Goal: Task Accomplishment & Management: Complete application form

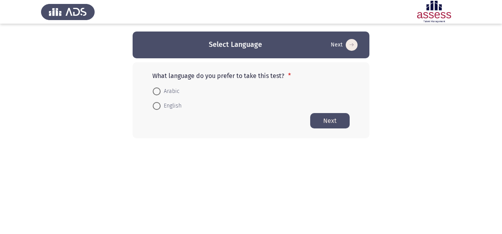
click at [169, 103] on span "English" at bounding box center [171, 105] width 21 height 9
click at [161, 103] on input "English" at bounding box center [157, 106] width 8 height 8
radio input "true"
click at [342, 122] on button "Next" at bounding box center [329, 120] width 39 height 15
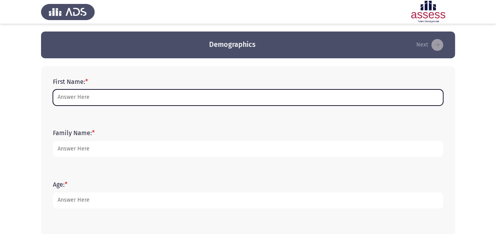
click at [309, 91] on input "First Name: *" at bounding box center [248, 98] width 390 height 16
type input "[PERSON_NAME]"
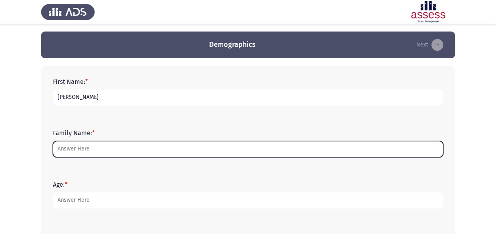
click at [107, 148] on input "Family Name: *" at bounding box center [248, 149] width 390 height 16
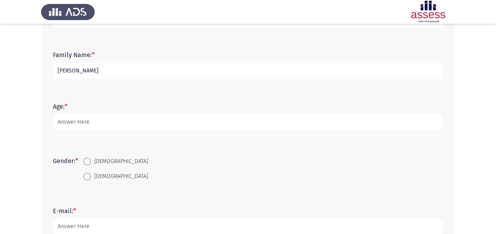
scroll to position [80, 0]
type input "[PERSON_NAME]"
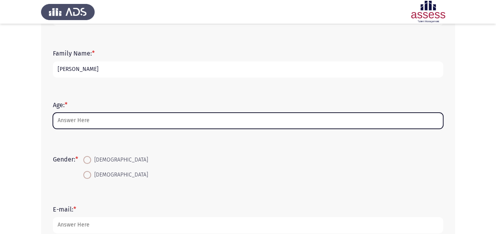
click at [106, 123] on input "Age: *" at bounding box center [248, 121] width 390 height 16
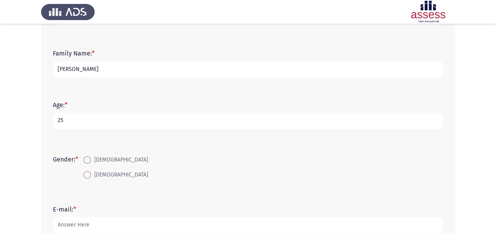
type input "25"
click at [91, 161] on span at bounding box center [87, 160] width 8 height 8
click at [91, 161] on input "[DEMOGRAPHIC_DATA]" at bounding box center [87, 160] width 8 height 8
radio input "true"
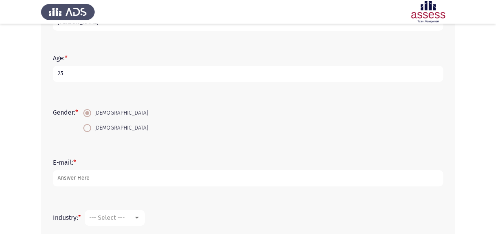
scroll to position [128, 0]
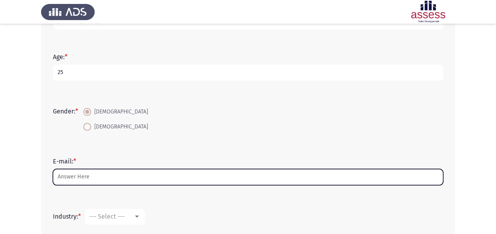
click at [91, 171] on input "E-mail: *" at bounding box center [248, 177] width 390 height 16
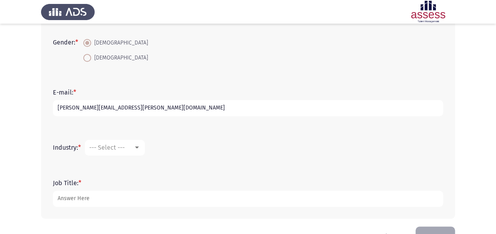
scroll to position [197, 0]
type input "[PERSON_NAME][EMAIL_ADDRESS][PERSON_NAME][DOMAIN_NAME]"
click at [114, 148] on span "--- Select ---" at bounding box center [107, 147] width 36 height 7
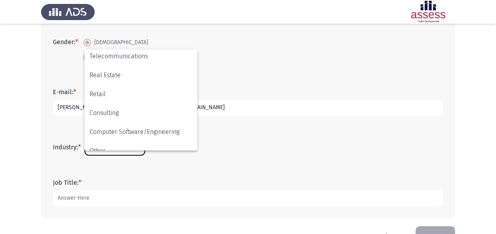
scroll to position [259, 0]
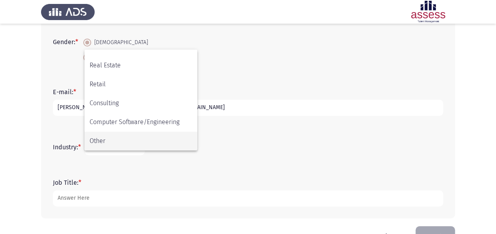
click at [137, 136] on span "Other" at bounding box center [141, 141] width 103 height 19
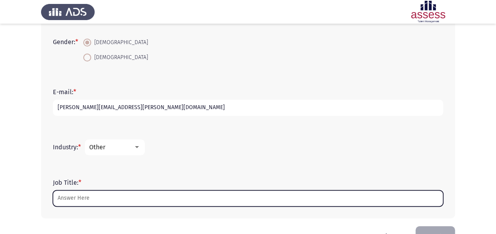
click at [92, 199] on input "Job Title: *" at bounding box center [248, 199] width 390 height 16
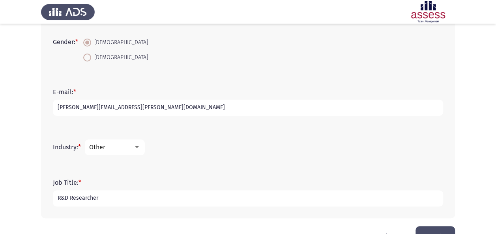
scroll to position [221, 0]
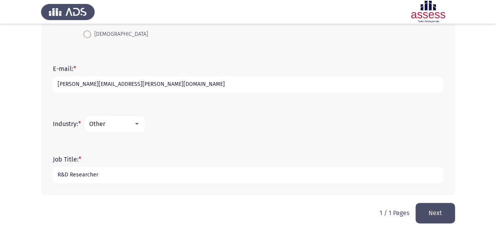
type input "R&D Researcher"
click at [436, 210] on button "Next" at bounding box center [435, 213] width 39 height 20
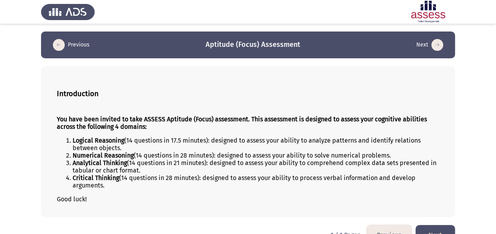
scroll to position [18, 0]
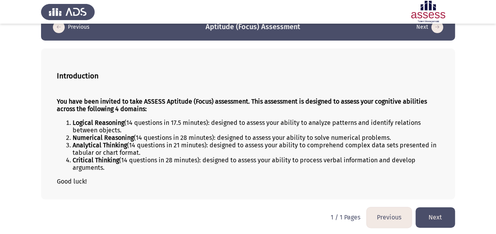
click at [438, 208] on button "Next" at bounding box center [435, 218] width 39 height 20
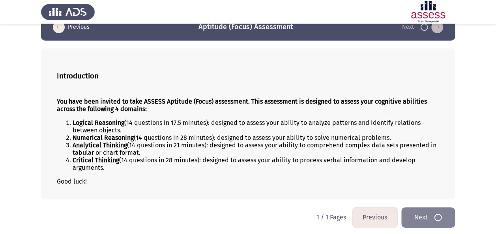
scroll to position [0, 0]
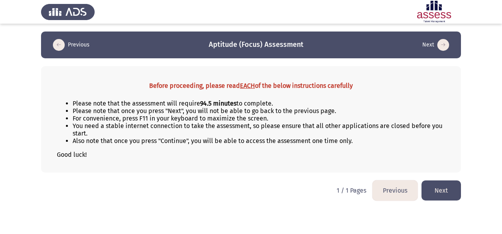
click at [440, 184] on button "Next" at bounding box center [440, 191] width 39 height 20
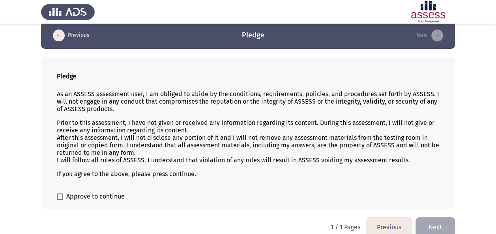
scroll to position [19, 0]
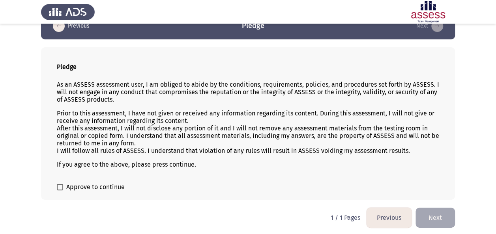
click at [99, 188] on span "Approve to continue" at bounding box center [95, 187] width 58 height 9
click at [60, 191] on input "Approve to continue" at bounding box center [60, 191] width 0 height 0
checkbox input "true"
click at [444, 215] on button "Next" at bounding box center [435, 218] width 39 height 20
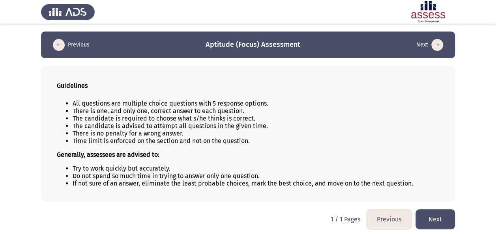
scroll to position [2, 0]
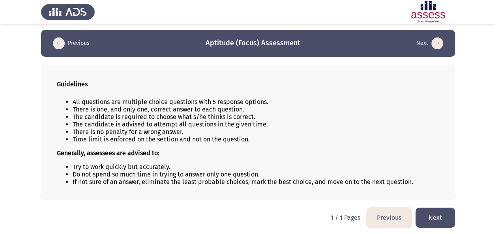
click at [439, 217] on button "Next" at bounding box center [435, 218] width 39 height 20
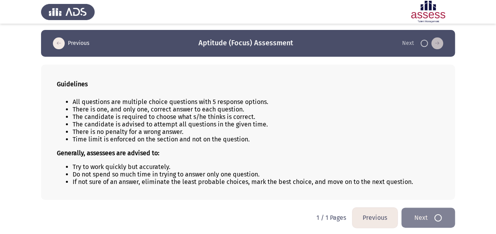
scroll to position [0, 0]
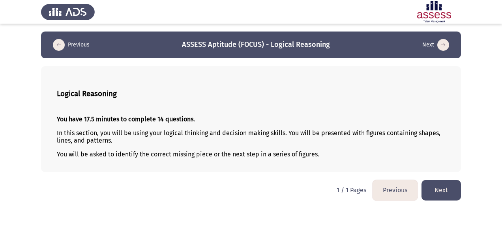
click at [441, 189] on button "Next" at bounding box center [440, 190] width 39 height 20
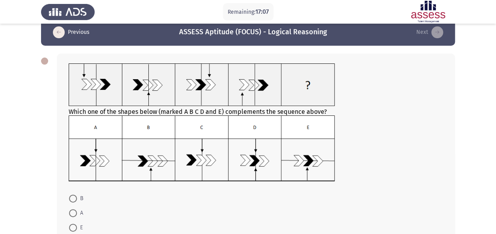
scroll to position [15, 0]
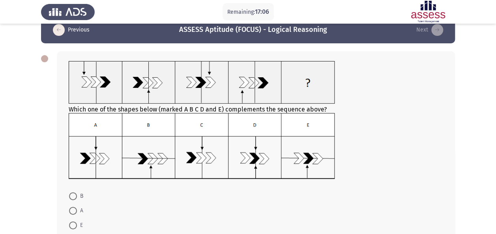
click at [73, 212] on span at bounding box center [73, 211] width 8 height 8
click at [73, 212] on input "A" at bounding box center [73, 211] width 8 height 8
radio input "true"
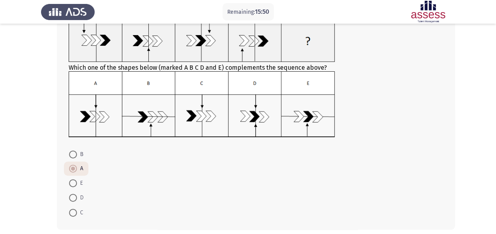
scroll to position [91, 0]
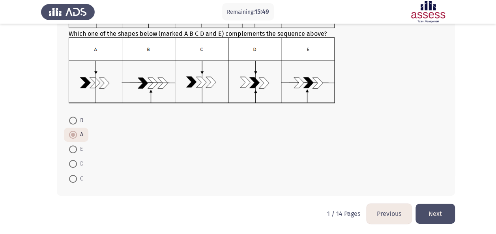
click at [435, 217] on button "Next" at bounding box center [435, 214] width 39 height 20
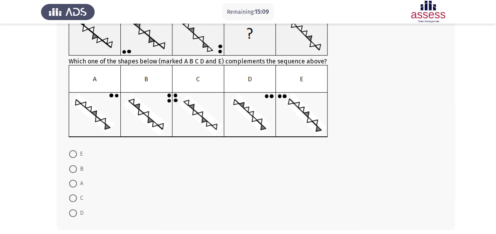
scroll to position [67, 0]
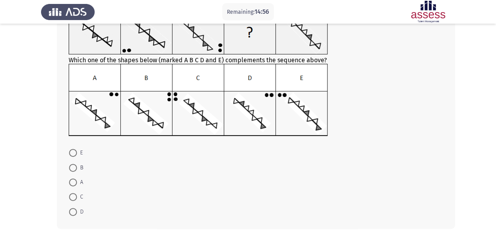
click at [75, 181] on span at bounding box center [73, 183] width 8 height 8
click at [75, 181] on input "A" at bounding box center [73, 183] width 8 height 8
radio input "true"
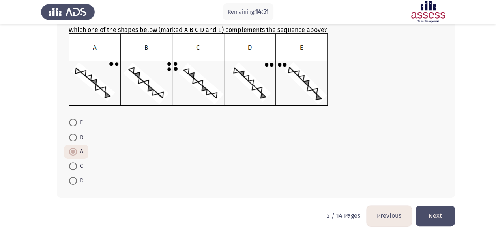
scroll to position [99, 0]
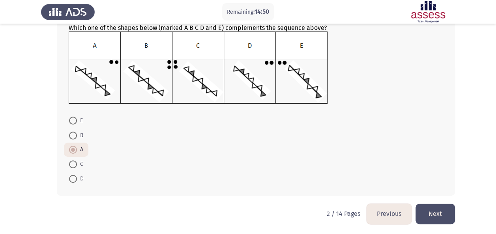
click at [440, 210] on button "Next" at bounding box center [435, 214] width 39 height 20
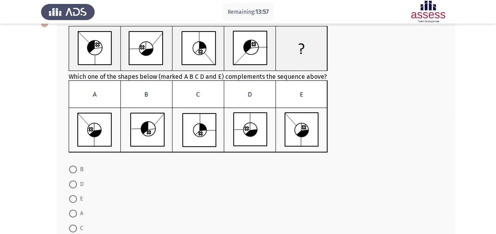
scroll to position [49, 0]
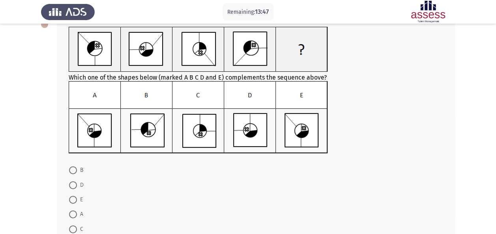
click at [77, 197] on span at bounding box center [73, 200] width 8 height 8
click at [77, 197] on input "E" at bounding box center [73, 200] width 8 height 8
radio input "true"
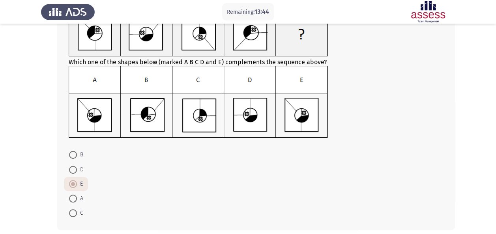
scroll to position [65, 0]
click at [77, 210] on span "C" at bounding box center [80, 212] width 6 height 9
click at [77, 210] on input "C" at bounding box center [73, 213] width 8 height 8
radio input "true"
click at [77, 184] on span "E" at bounding box center [80, 184] width 6 height 9
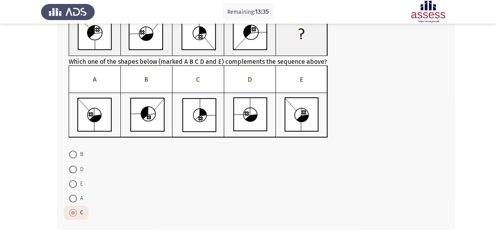
click at [77, 184] on input "E" at bounding box center [73, 184] width 8 height 8
radio input "true"
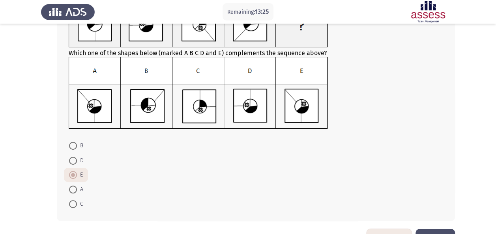
scroll to position [74, 0]
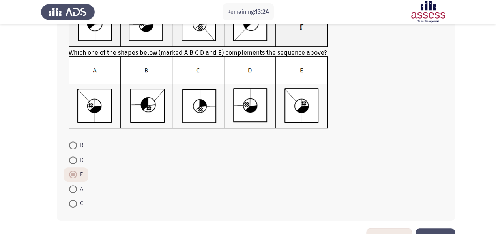
click at [75, 203] on span at bounding box center [73, 204] width 8 height 8
click at [75, 203] on input "C" at bounding box center [73, 204] width 8 height 8
radio input "true"
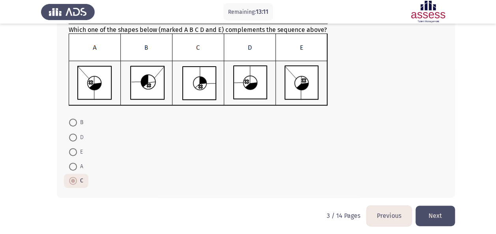
click at [431, 211] on button "Next" at bounding box center [435, 216] width 39 height 20
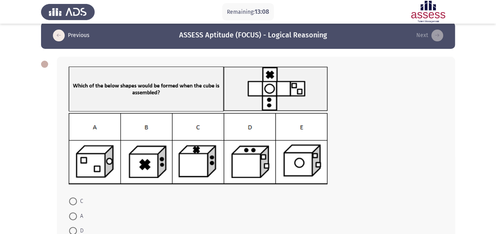
scroll to position [13, 0]
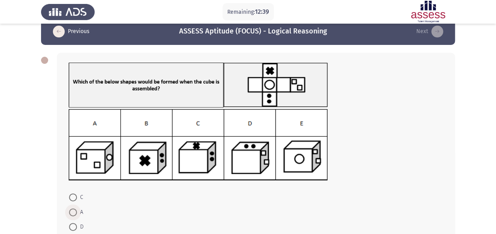
click at [74, 213] on span at bounding box center [73, 213] width 8 height 8
click at [74, 213] on input "A" at bounding box center [73, 213] width 8 height 8
radio input "true"
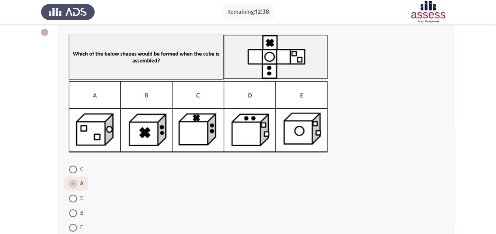
scroll to position [38, 0]
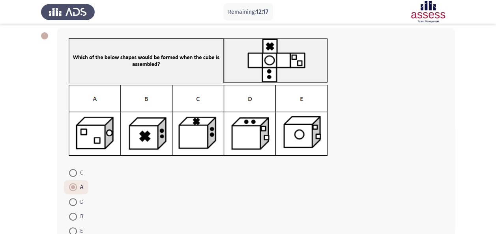
click at [259, 131] on img at bounding box center [198, 121] width 259 height 72
click at [73, 201] on span at bounding box center [73, 202] width 8 height 8
click at [73, 201] on input "D" at bounding box center [73, 202] width 8 height 8
radio input "true"
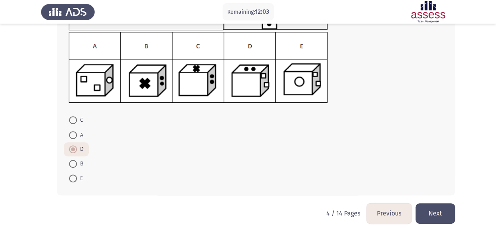
click at [446, 210] on button "Next" at bounding box center [435, 214] width 39 height 20
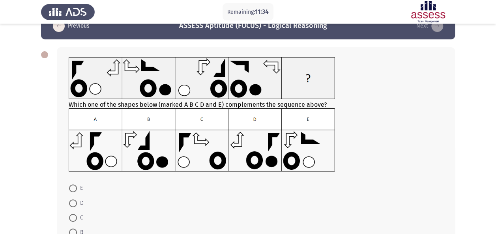
scroll to position [47, 0]
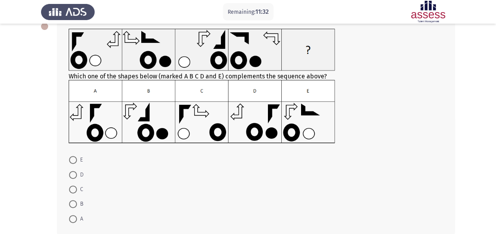
click at [75, 174] on span at bounding box center [73, 175] width 8 height 8
click at [75, 174] on input "D" at bounding box center [73, 175] width 8 height 8
radio input "true"
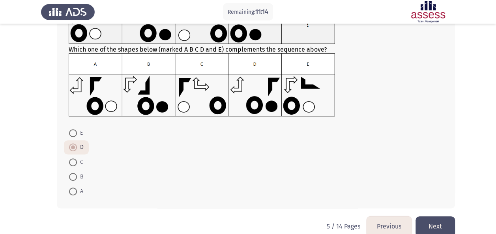
scroll to position [76, 0]
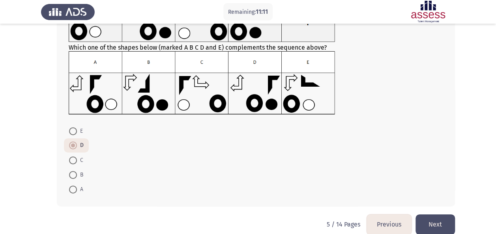
click at [437, 221] on button "Next" at bounding box center [435, 225] width 39 height 20
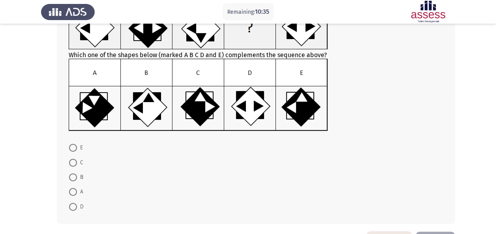
scroll to position [72, 0]
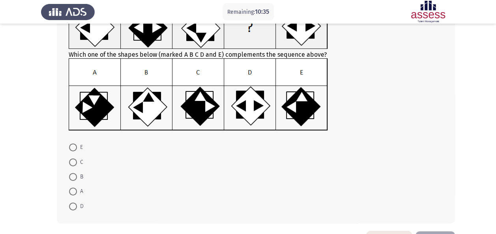
click at [75, 210] on label "D" at bounding box center [76, 206] width 15 height 9
click at [75, 210] on input "D" at bounding box center [73, 207] width 8 height 8
radio input "true"
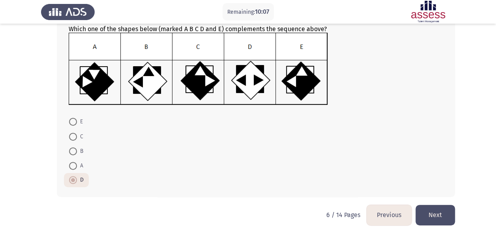
scroll to position [99, 0]
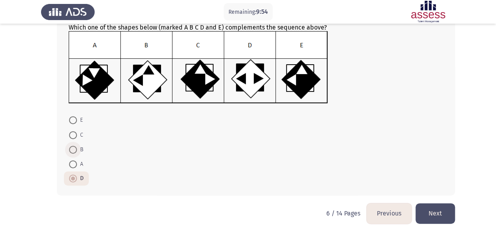
click at [72, 147] on span at bounding box center [73, 150] width 8 height 8
click at [72, 147] on input "B" at bounding box center [73, 150] width 8 height 8
radio input "true"
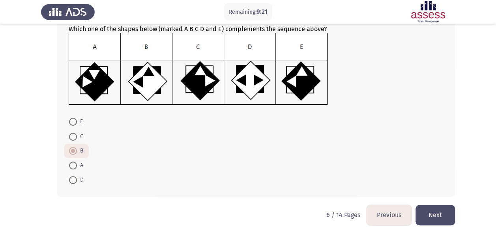
scroll to position [99, 0]
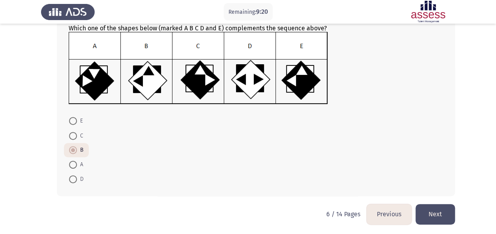
click at [428, 207] on button "Next" at bounding box center [435, 214] width 39 height 20
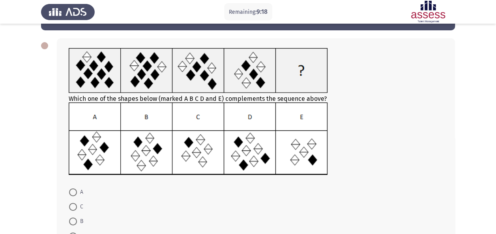
scroll to position [28, 0]
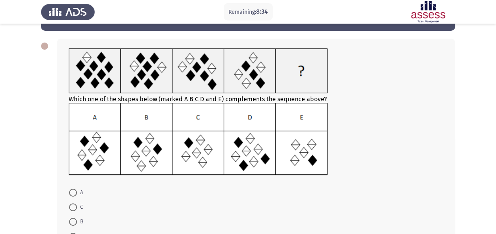
click at [72, 191] on span at bounding box center [73, 193] width 8 height 8
click at [72, 191] on input "A" at bounding box center [73, 193] width 8 height 8
radio input "true"
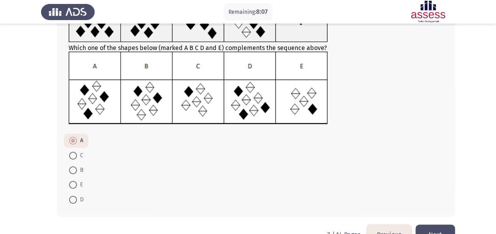
scroll to position [100, 0]
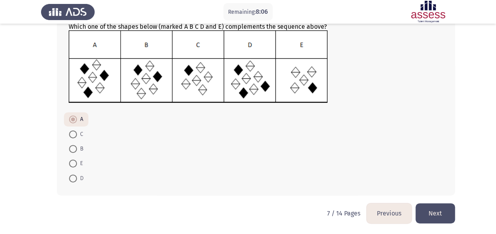
click at [439, 209] on button "Next" at bounding box center [435, 214] width 39 height 20
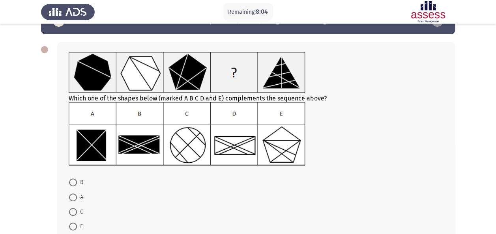
scroll to position [24, 0]
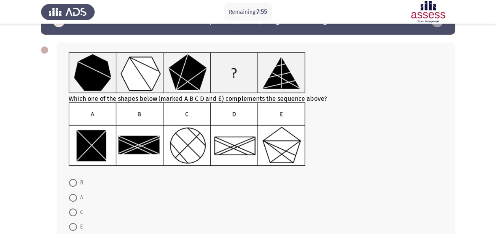
click at [294, 81] on img at bounding box center [187, 72] width 237 height 41
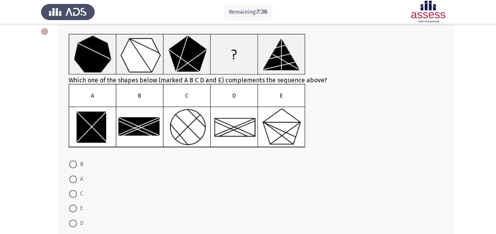
scroll to position [43, 0]
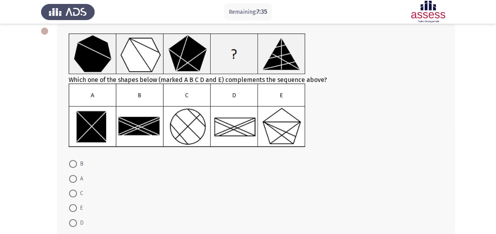
click at [76, 162] on span at bounding box center [73, 164] width 8 height 8
click at [76, 162] on input "B" at bounding box center [73, 164] width 8 height 8
radio input "true"
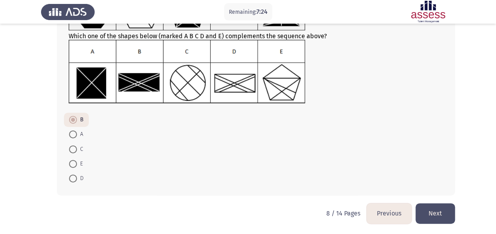
click at [73, 166] on span at bounding box center [73, 164] width 8 height 8
click at [73, 166] on input "E" at bounding box center [73, 164] width 8 height 8
radio input "true"
click at [445, 210] on button "Next" at bounding box center [435, 214] width 39 height 20
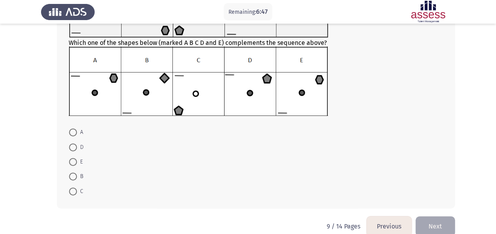
scroll to position [96, 0]
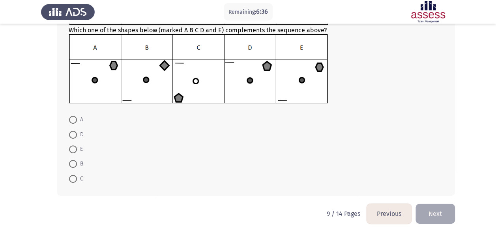
click at [74, 150] on span at bounding box center [73, 150] width 8 height 8
click at [74, 150] on input "E" at bounding box center [73, 150] width 8 height 8
radio input "true"
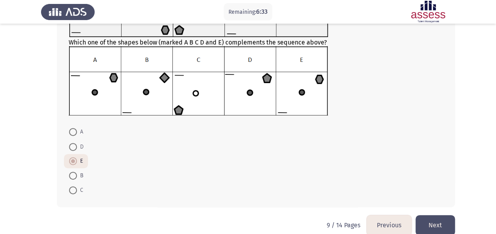
click at [433, 218] on button "Next" at bounding box center [435, 225] width 39 height 20
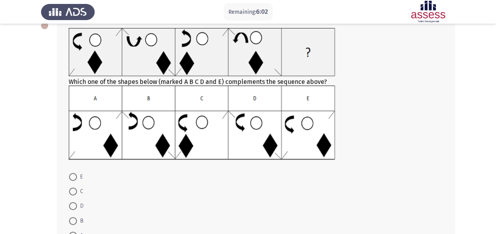
scroll to position [49, 0]
click at [76, 190] on span at bounding box center [73, 191] width 8 height 8
click at [76, 190] on input "C" at bounding box center [73, 191] width 8 height 8
radio input "true"
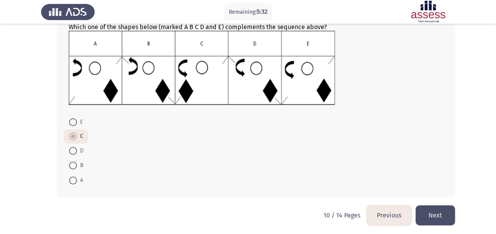
scroll to position [103, 0]
click at [433, 219] on button "Next" at bounding box center [435, 216] width 39 height 20
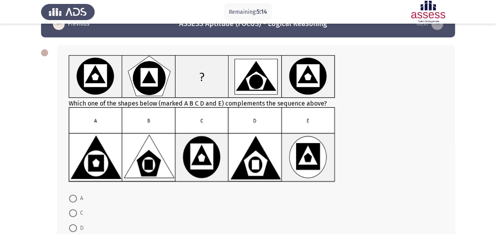
scroll to position [100, 0]
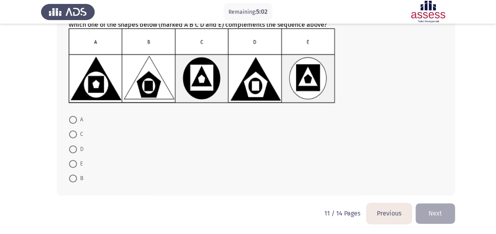
click at [77, 160] on span at bounding box center [73, 164] width 8 height 8
click at [77, 160] on input "E" at bounding box center [73, 164] width 8 height 8
radio input "true"
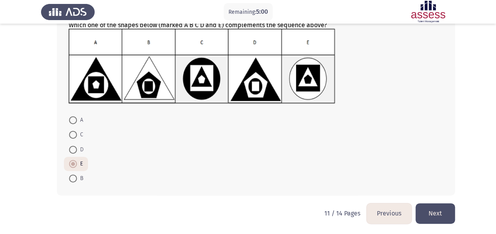
click at [444, 207] on button "Next" at bounding box center [435, 214] width 39 height 20
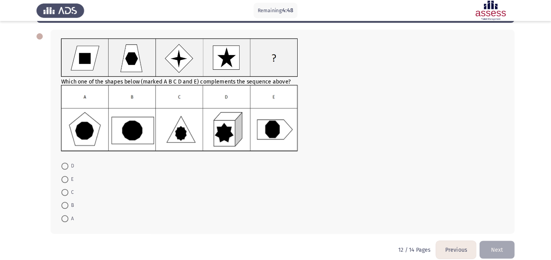
scroll to position [32, 0]
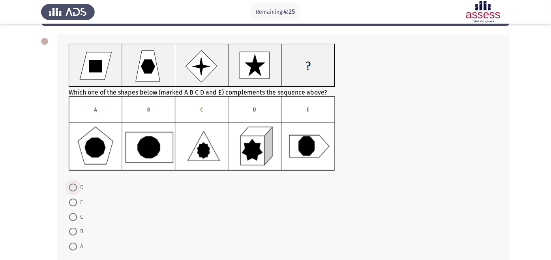
click at [73, 190] on span at bounding box center [73, 188] width 8 height 8
click at [73, 190] on input "D" at bounding box center [73, 188] width 8 height 8
radio input "true"
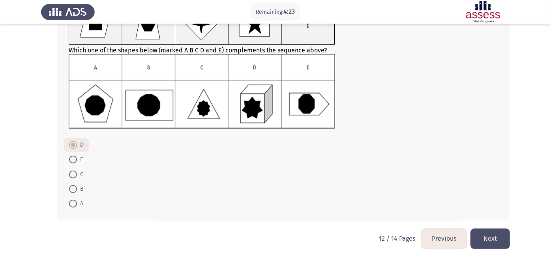
click at [489, 234] on button "Next" at bounding box center [489, 239] width 39 height 20
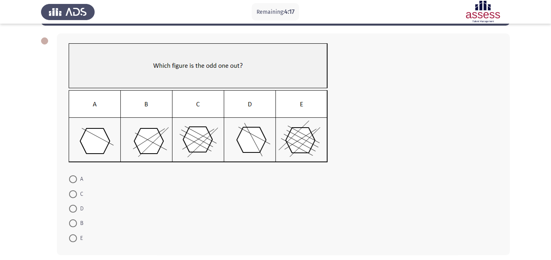
scroll to position [40, 0]
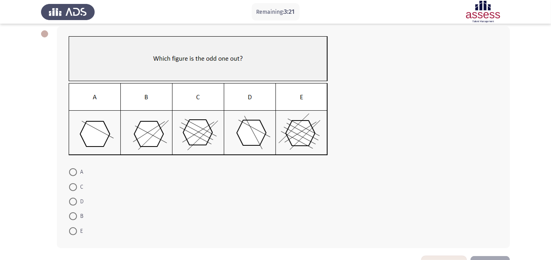
click at [75, 202] on span at bounding box center [73, 202] width 8 height 8
click at [75, 202] on input "D" at bounding box center [73, 202] width 8 height 8
radio input "true"
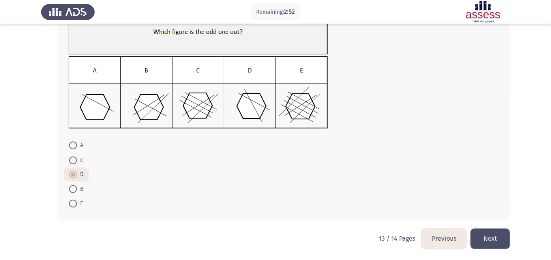
click at [498, 234] on button "Next" at bounding box center [489, 239] width 39 height 20
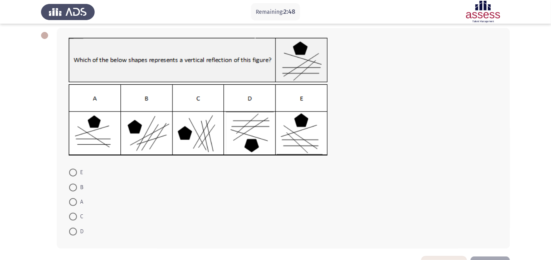
scroll to position [36, 0]
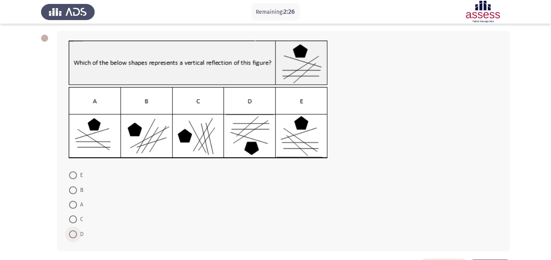
click at [72, 232] on span at bounding box center [73, 235] width 8 height 8
click at [72, 232] on input "D" at bounding box center [73, 235] width 8 height 8
radio input "true"
click at [75, 189] on span at bounding box center [73, 191] width 8 height 8
click at [75, 189] on input "B" at bounding box center [73, 191] width 8 height 8
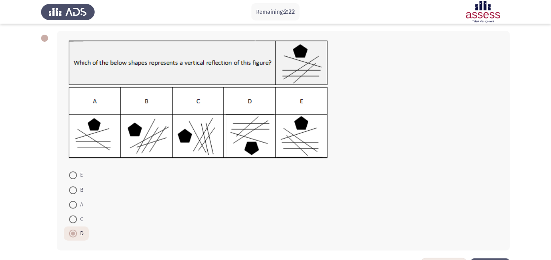
radio input "true"
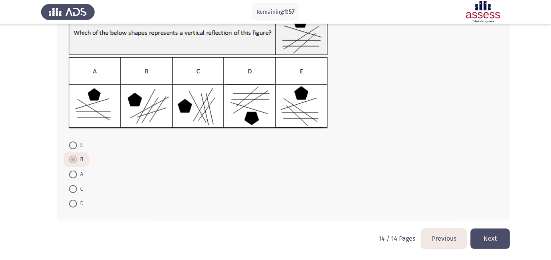
click at [491, 234] on button "Next" at bounding box center [489, 239] width 39 height 20
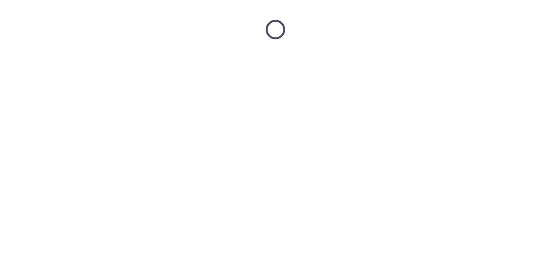
scroll to position [0, 0]
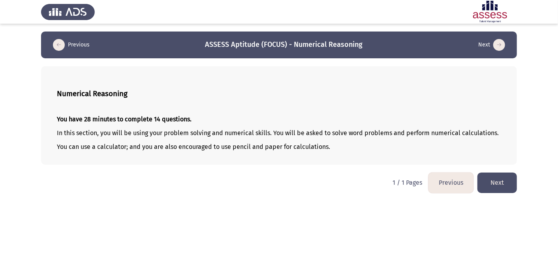
click at [502, 180] on button "Next" at bounding box center [496, 183] width 39 height 20
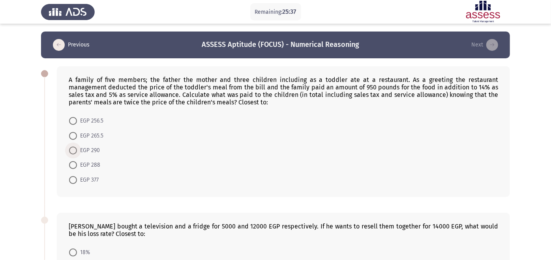
click at [82, 147] on span "EGP 290" at bounding box center [88, 150] width 23 height 9
click at [77, 147] on input "EGP 290" at bounding box center [73, 151] width 8 height 8
radio input "true"
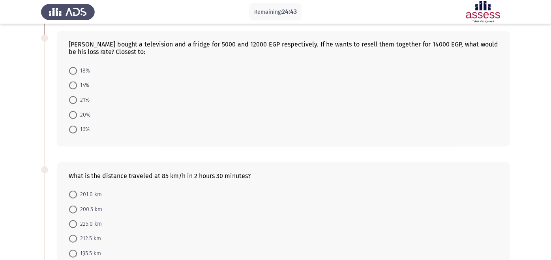
scroll to position [191, 0]
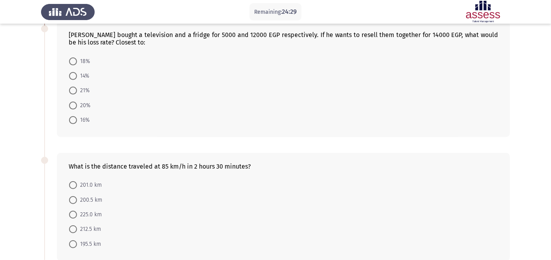
click at [81, 54] on mat-radio-button "18%" at bounding box center [79, 61] width 31 height 15
click at [76, 58] on span at bounding box center [73, 62] width 8 height 8
click at [76, 58] on input "18%" at bounding box center [73, 62] width 8 height 8
radio input "true"
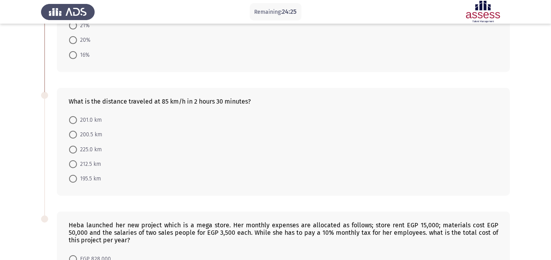
scroll to position [256, 0]
click at [94, 164] on span "212.5 km" at bounding box center [89, 164] width 24 height 9
click at [77, 164] on input "212.5 km" at bounding box center [73, 165] width 8 height 8
radio input "true"
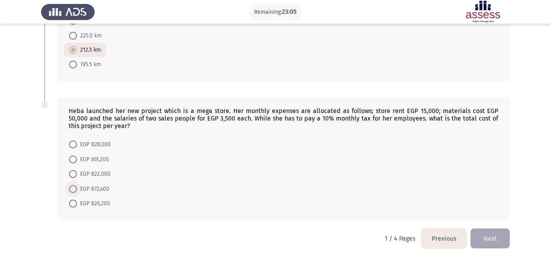
click at [78, 187] on span "EGP 872,400" at bounding box center [93, 189] width 32 height 9
click at [77, 187] on input "EGP 872,400" at bounding box center [73, 189] width 8 height 8
radio input "true"
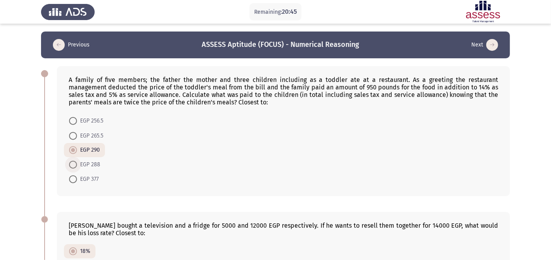
click at [91, 162] on span "EGP 288" at bounding box center [88, 164] width 23 height 9
click at [77, 162] on input "EGP 288" at bounding box center [73, 165] width 8 height 8
radio input "true"
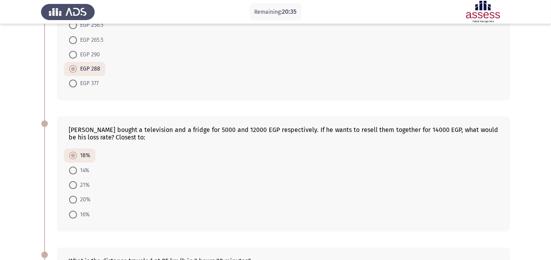
scroll to position [75, 0]
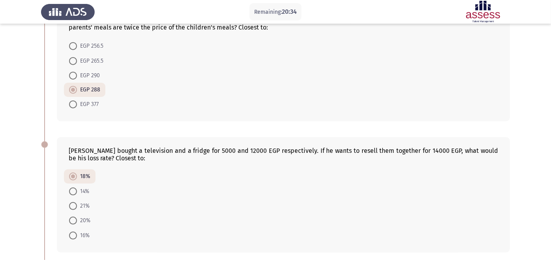
click at [97, 107] on span "EGP 377" at bounding box center [88, 104] width 22 height 9
click at [77, 107] on input "EGP 377" at bounding box center [73, 105] width 8 height 8
radio input "true"
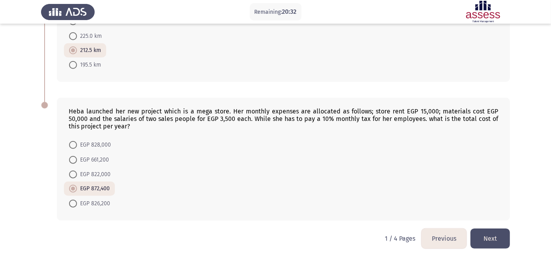
scroll to position [371, 0]
click at [500, 234] on button "Next" at bounding box center [489, 239] width 39 height 20
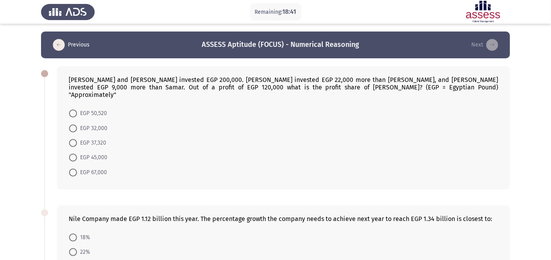
click at [95, 139] on span "EGP 37,320" at bounding box center [91, 143] width 29 height 9
click at [77, 139] on input "EGP 37,320" at bounding box center [73, 143] width 8 height 8
radio input "true"
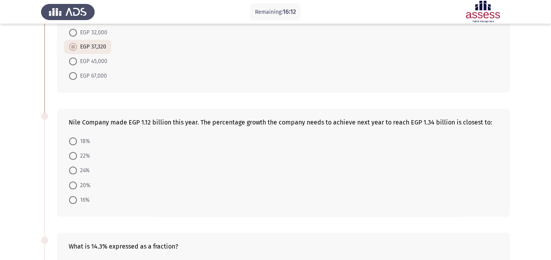
scroll to position [99, 0]
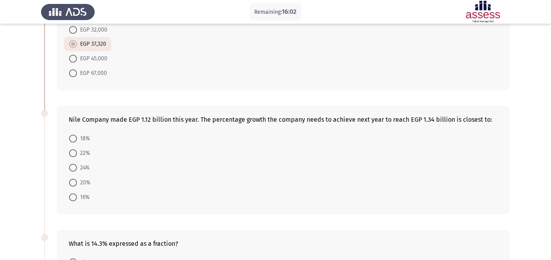
click at [245, 165] on form "18% 22% 24% 20% 16%" at bounding box center [283, 168] width 429 height 74
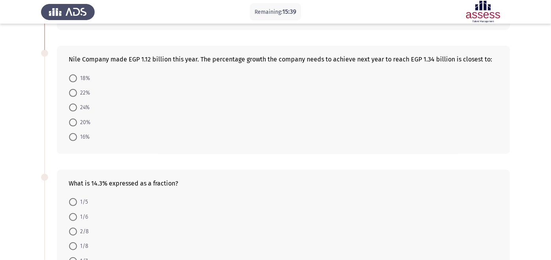
scroll to position [158, 0]
click at [72, 120] on span at bounding box center [73, 124] width 8 height 8
click at [72, 120] on input "20%" at bounding box center [73, 124] width 8 height 8
radio input "true"
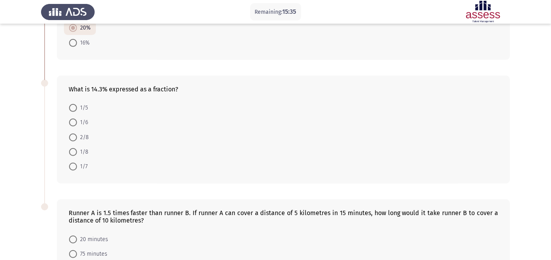
scroll to position [259, 0]
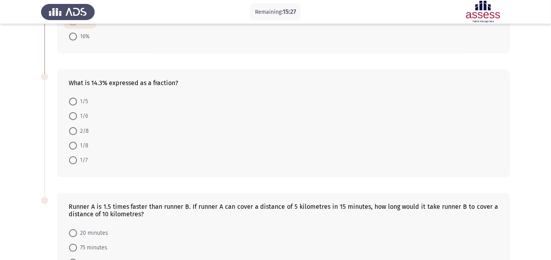
click at [80, 156] on span "1/7" at bounding box center [82, 160] width 11 height 9
click at [77, 157] on input "1/7" at bounding box center [73, 161] width 8 height 8
radio input "true"
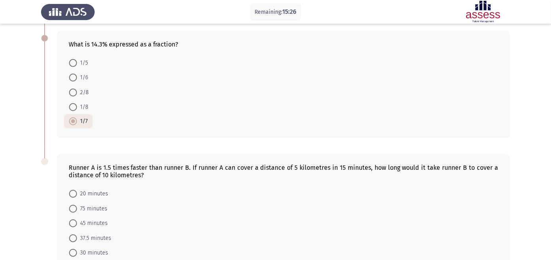
scroll to position [341, 0]
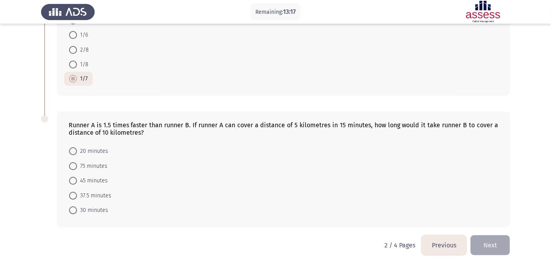
click at [91, 176] on span "45 minutes" at bounding box center [92, 180] width 31 height 9
click at [77, 177] on input "45 minutes" at bounding box center [73, 181] width 8 height 8
radio input "true"
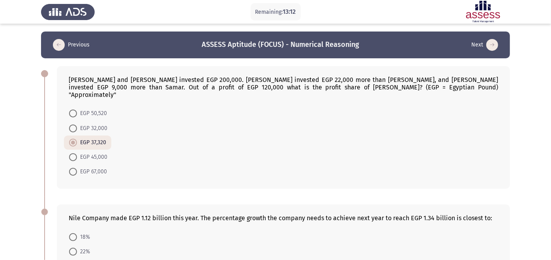
scroll to position [340, 0]
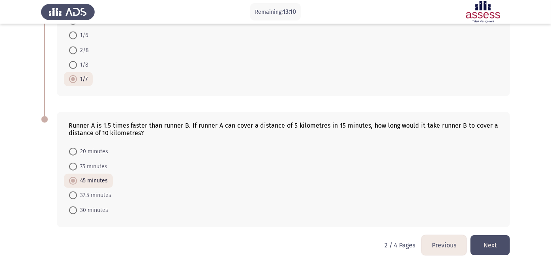
click at [498, 234] on button "Next" at bounding box center [489, 246] width 39 height 20
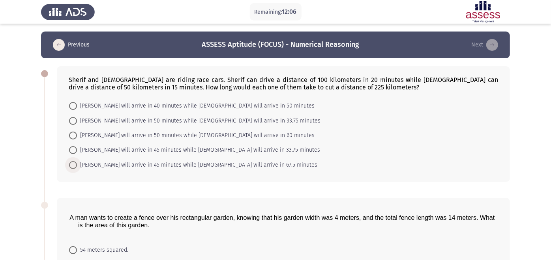
click at [116, 163] on span "[PERSON_NAME] will arrive in 45 minutes while [DEMOGRAPHIC_DATA] will arrive in…" at bounding box center [197, 165] width 240 height 9
click at [77, 163] on input "[PERSON_NAME] will arrive in 45 minutes while [DEMOGRAPHIC_DATA] will arrive in…" at bounding box center [73, 165] width 8 height 8
radio input "true"
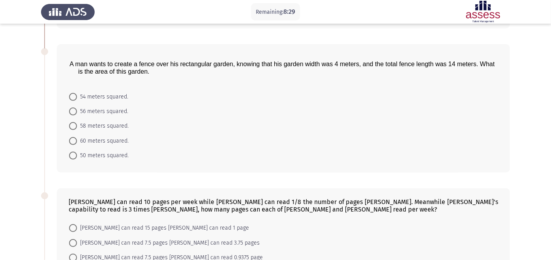
scroll to position [153, 0]
click at [110, 97] on span "54 meters squared." at bounding box center [102, 96] width 51 height 9
click at [77, 97] on input "54 meters squared." at bounding box center [73, 97] width 8 height 8
radio input "true"
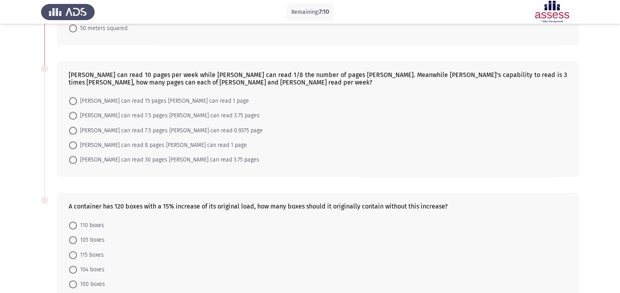
scroll to position [280, 0]
click at [122, 162] on span "[PERSON_NAME] can read 30 pages [PERSON_NAME] can read 3.75 pages" at bounding box center [168, 159] width 182 height 9
click at [77, 162] on input "[PERSON_NAME] can read 30 pages [PERSON_NAME] can read 3.75 pages" at bounding box center [73, 160] width 8 height 8
radio input "true"
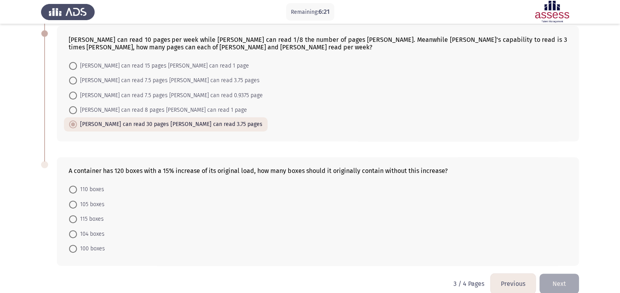
scroll to position [331, 0]
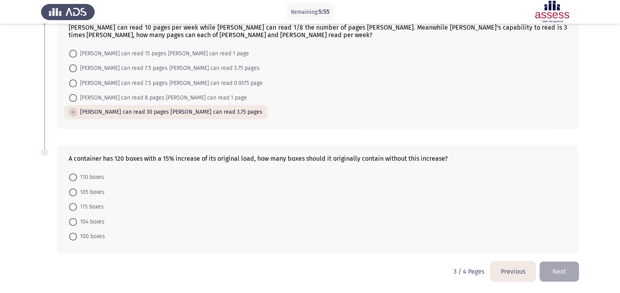
click at [103, 221] on span "104 boxes" at bounding box center [91, 221] width 28 height 9
click at [77, 221] on input "104 boxes" at bounding box center [73, 222] width 8 height 8
radio input "true"
click at [502, 234] on button "Next" at bounding box center [558, 271] width 39 height 20
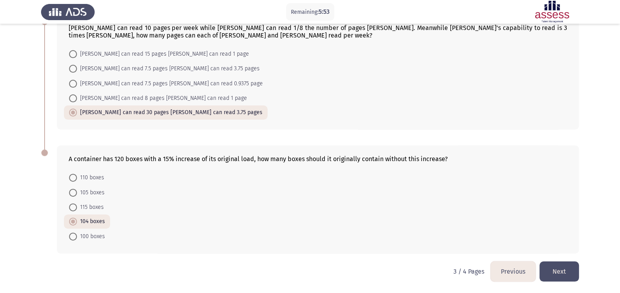
scroll to position [0, 0]
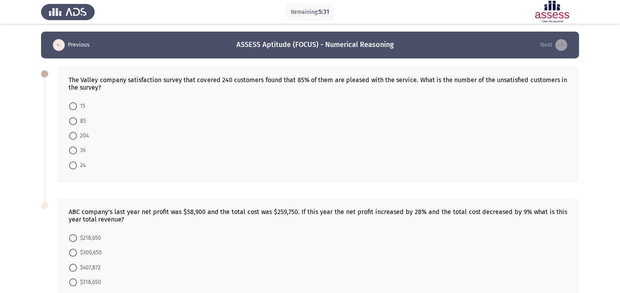
click at [74, 153] on span at bounding box center [73, 150] width 8 height 8
click at [74, 153] on input "36" at bounding box center [73, 150] width 8 height 8
radio input "true"
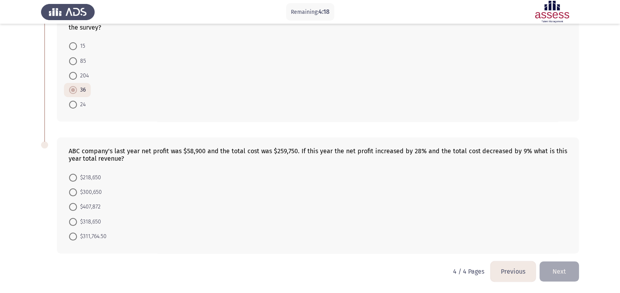
click at [101, 234] on span "$311,764.50" at bounding box center [92, 236] width 30 height 9
click at [77, 234] on input "$311,764.50" at bounding box center [73, 236] width 8 height 8
radio input "true"
click at [502, 234] on button "Next" at bounding box center [558, 271] width 39 height 20
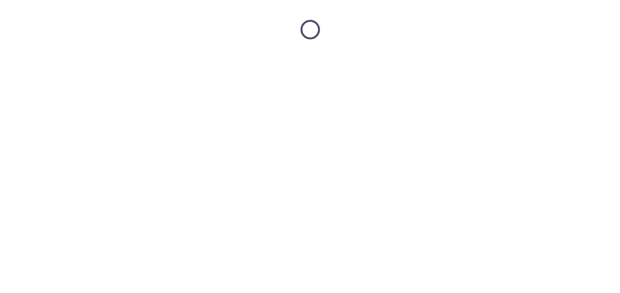
scroll to position [0, 0]
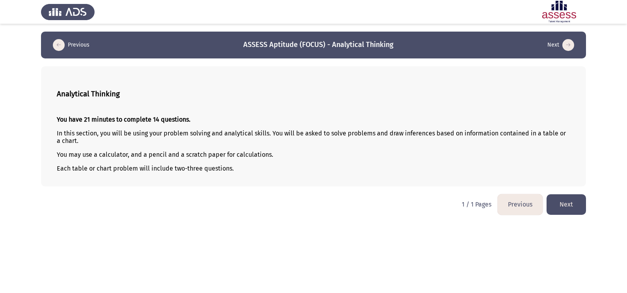
click at [502, 201] on button "Next" at bounding box center [566, 204] width 39 height 20
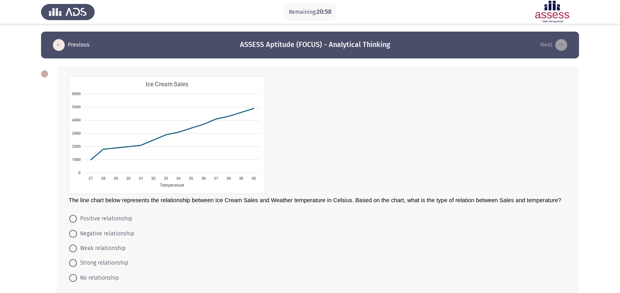
scroll to position [42, 0]
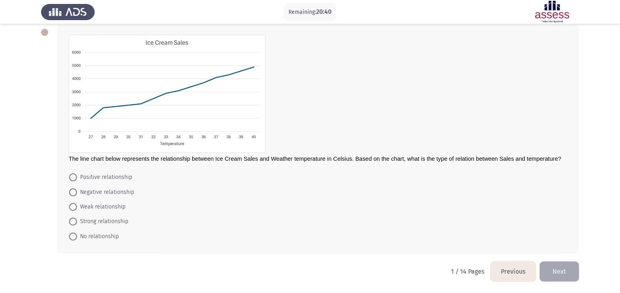
click at [118, 175] on span "Positive relationship" at bounding box center [104, 176] width 55 height 9
click at [77, 175] on input "Positive relationship" at bounding box center [73, 177] width 8 height 8
radio input "true"
click at [502, 234] on button "Next" at bounding box center [558, 271] width 39 height 20
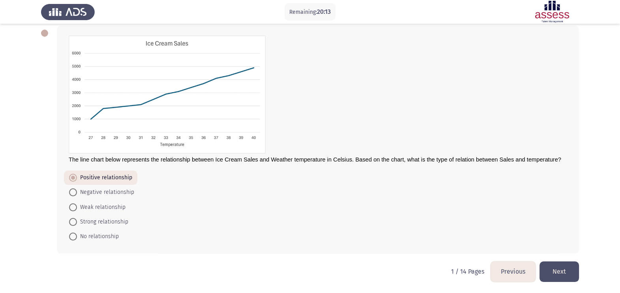
scroll to position [0, 0]
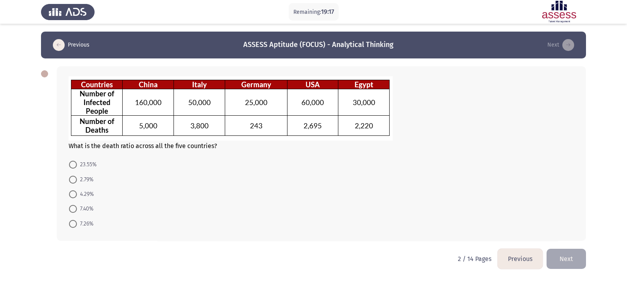
click at [76, 195] on span at bounding box center [73, 194] width 8 height 8
click at [76, 195] on input "4.29%" at bounding box center [73, 194] width 8 height 8
radio input "true"
click at [502, 234] on button "Next" at bounding box center [566, 258] width 39 height 20
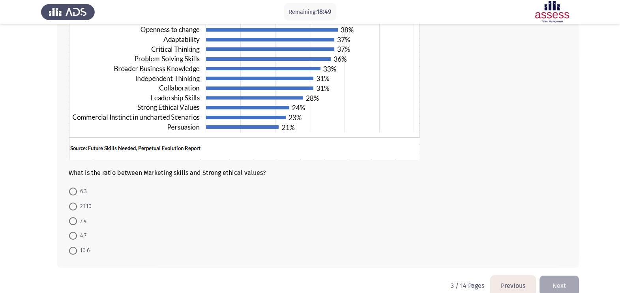
scroll to position [117, 0]
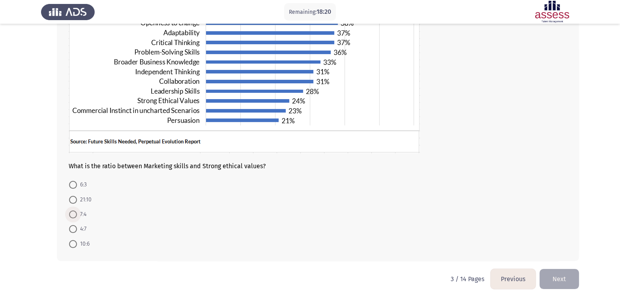
click at [81, 216] on span "7:4" at bounding box center [81, 214] width 9 height 9
click at [77, 216] on input "7:4" at bounding box center [73, 214] width 8 height 8
radio input "true"
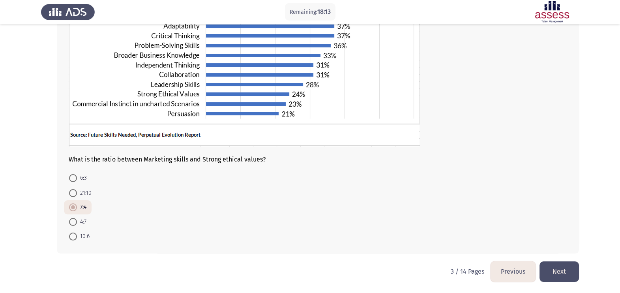
click at [502, 234] on button "Next" at bounding box center [558, 271] width 39 height 20
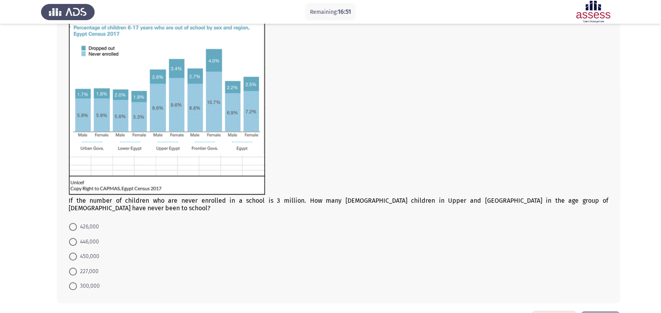
scroll to position [68, 0]
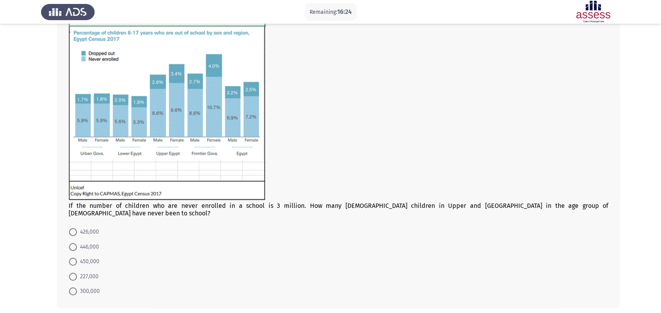
click at [90, 227] on span "426,000" at bounding box center [88, 231] width 22 height 9
click at [77, 228] on input "426,000" at bounding box center [73, 232] width 8 height 8
radio input "true"
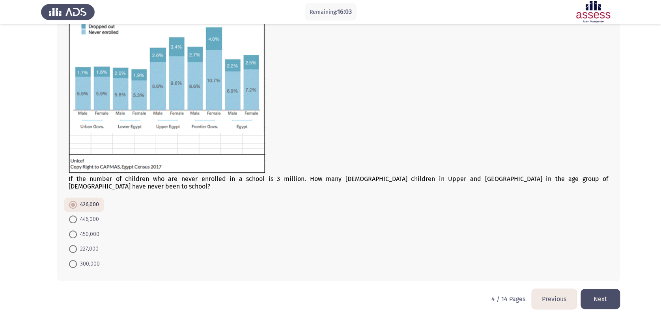
click at [502, 234] on button "Next" at bounding box center [600, 298] width 39 height 20
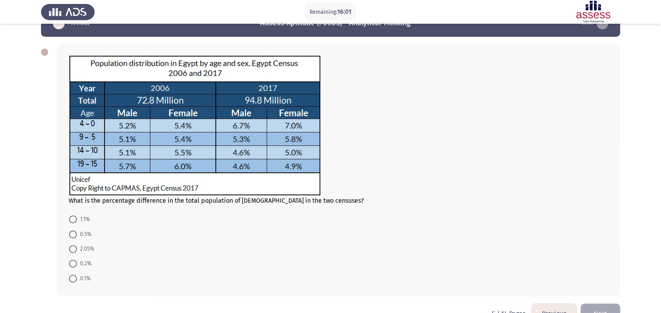
scroll to position [23, 0]
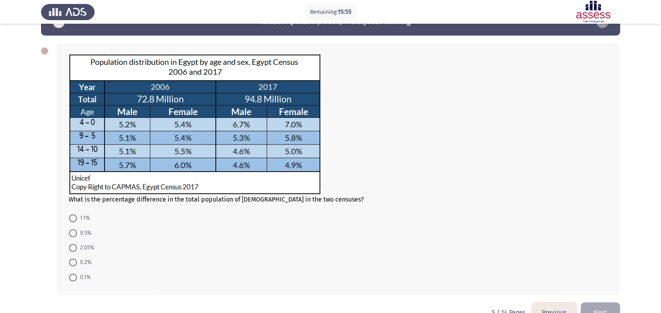
click at [303, 201] on div "What is the percentage difference in the total population of [DEMOGRAPHIC_DATA]…" at bounding box center [339, 128] width 540 height 150
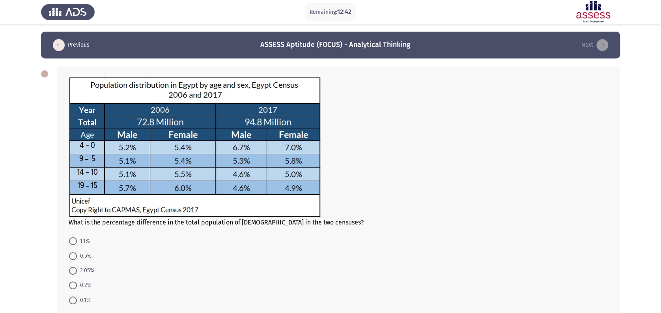
scroll to position [44, 0]
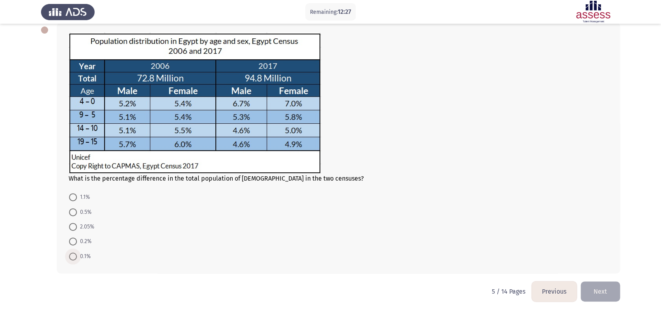
click at [73, 234] on span at bounding box center [73, 256] width 8 height 8
click at [73, 234] on input "0.1%" at bounding box center [73, 256] width 8 height 8
radio input "true"
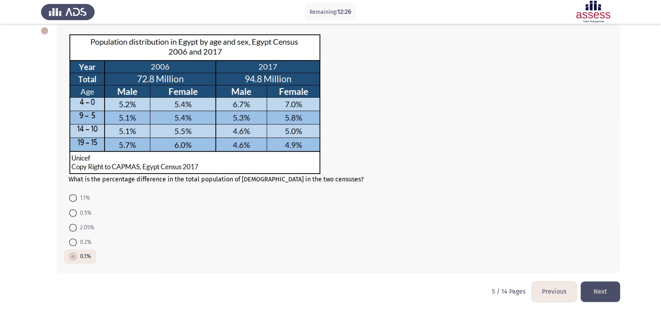
click at [502, 234] on button "Next" at bounding box center [600, 291] width 39 height 20
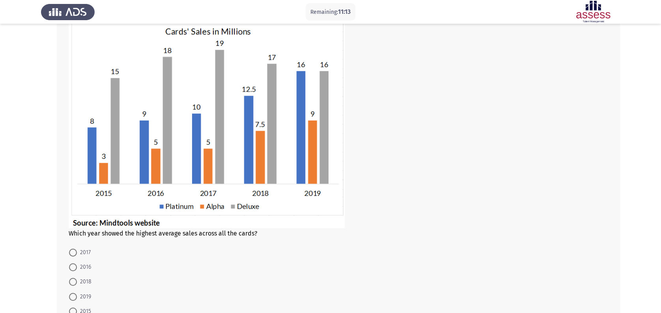
scroll to position [87, 0]
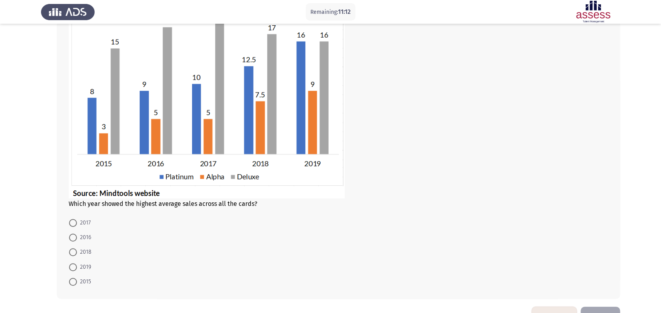
click at [80, 234] on span "2019" at bounding box center [84, 266] width 14 height 9
click at [77, 234] on input "2019" at bounding box center [73, 267] width 8 height 8
radio input "true"
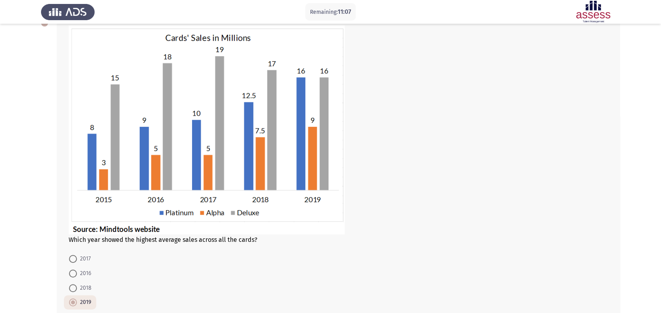
scroll to position [112, 0]
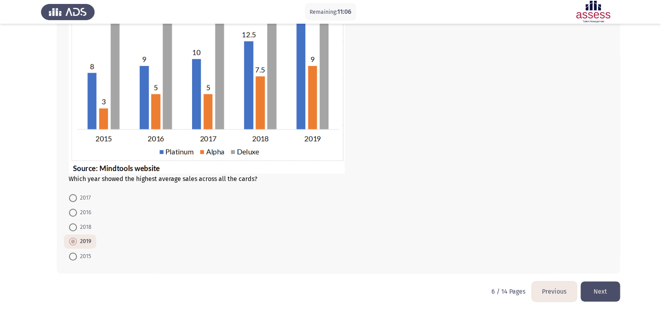
click at [502, 234] on button "Next" at bounding box center [600, 291] width 39 height 20
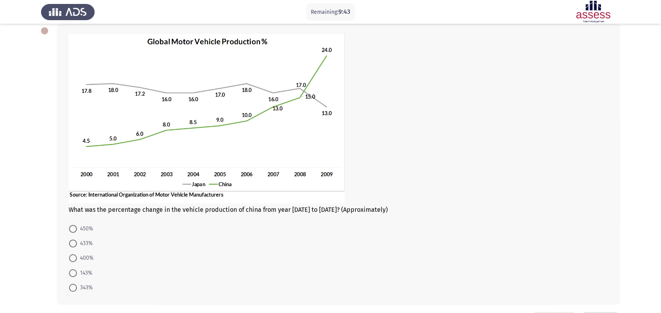
scroll to position [75, 0]
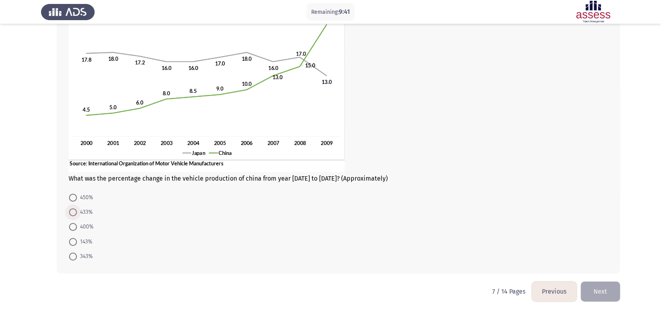
click at [87, 210] on span "433%" at bounding box center [85, 211] width 16 height 9
click at [77, 210] on input "433%" at bounding box center [73, 212] width 8 height 8
radio input "true"
click at [502, 234] on button "Next" at bounding box center [600, 291] width 39 height 20
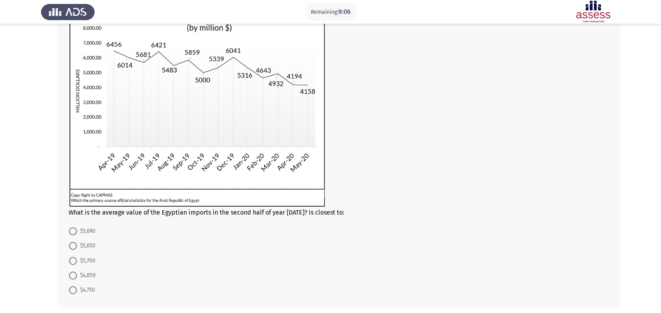
scroll to position [70, 0]
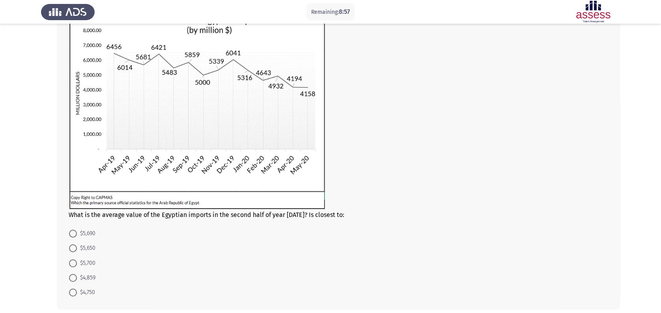
click at [150, 161] on img at bounding box center [197, 107] width 257 height 203
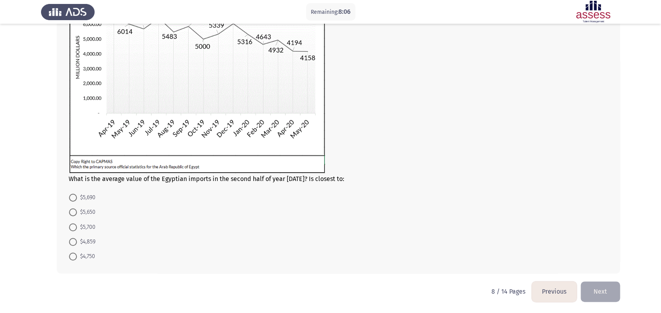
click at [88, 228] on span "$5,700" at bounding box center [86, 226] width 19 height 9
click at [77, 228] on input "$5,700" at bounding box center [73, 227] width 8 height 8
radio input "true"
click at [77, 197] on span "$5,690" at bounding box center [86, 197] width 19 height 9
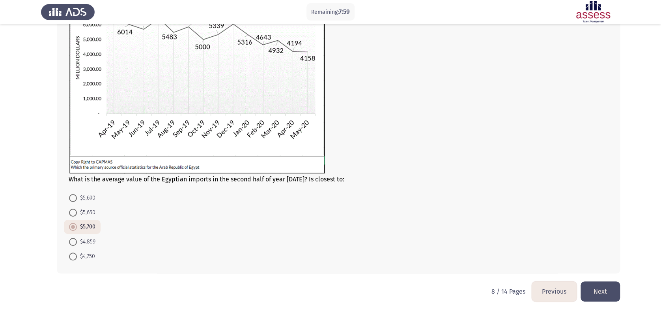
click at [77, 197] on input "$5,690" at bounding box center [73, 198] width 8 height 8
radio input "true"
click at [502, 234] on button "Next" at bounding box center [600, 291] width 39 height 20
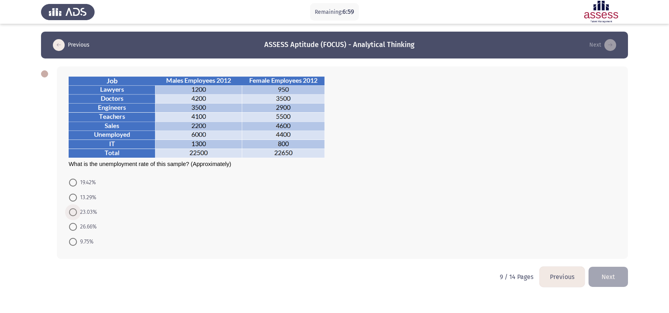
click at [85, 211] on span "23.03%" at bounding box center [87, 211] width 20 height 9
click at [77, 211] on input "23.03%" at bounding box center [73, 212] width 8 height 8
radio input "true"
click at [502, 234] on button "Next" at bounding box center [608, 276] width 39 height 20
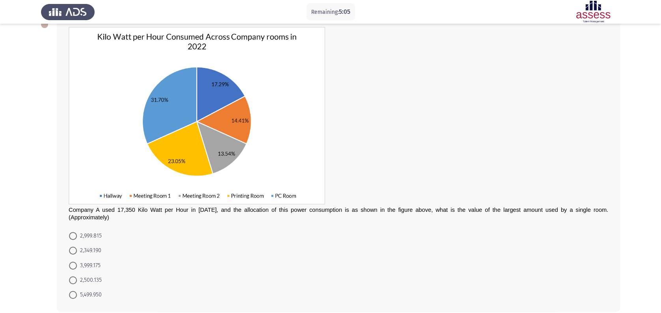
scroll to position [81, 0]
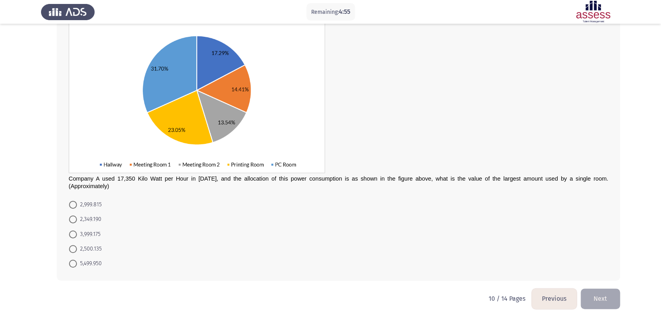
click at [94, 229] on span "3,999.175" at bounding box center [89, 233] width 24 height 9
click at [77, 230] on input "3,999.175" at bounding box center [73, 234] width 8 height 8
radio input "true"
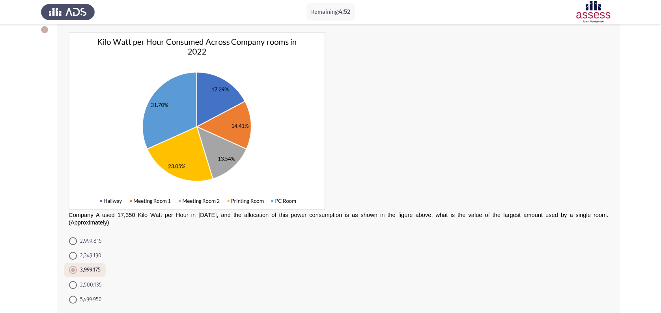
scroll to position [80, 0]
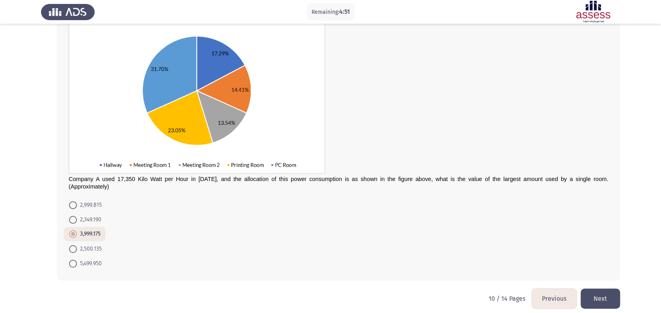
click at [502, 234] on button "Next" at bounding box center [600, 298] width 39 height 20
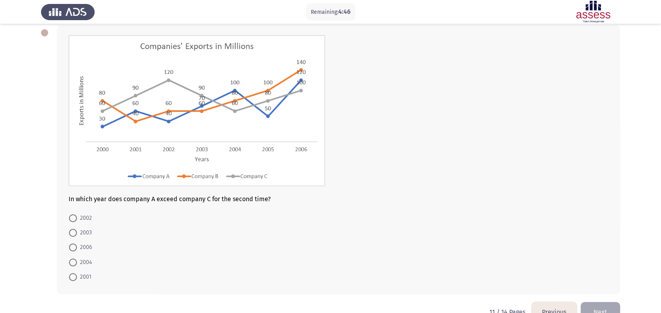
scroll to position [40, 0]
click at [87, 234] on span "2006" at bounding box center [84, 247] width 15 height 9
click at [77, 234] on input "2006" at bounding box center [73, 248] width 8 height 8
radio input "true"
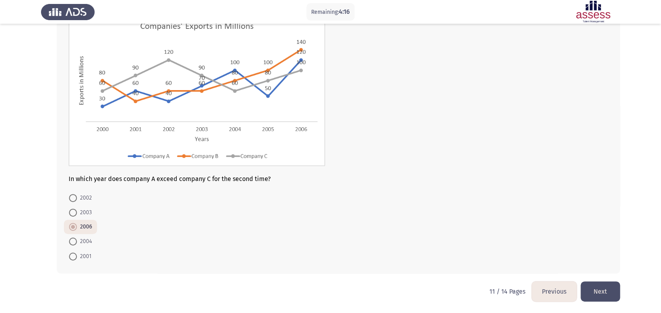
click at [502, 234] on button "Next" at bounding box center [600, 291] width 39 height 20
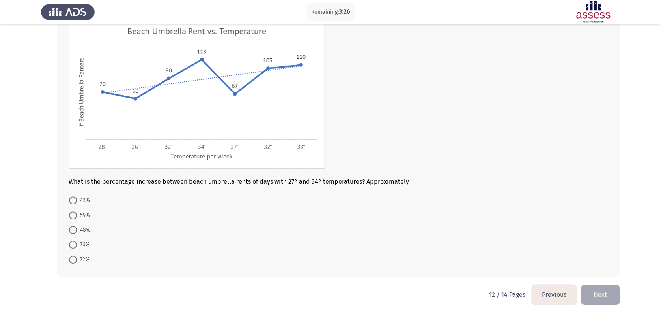
scroll to position [47, 0]
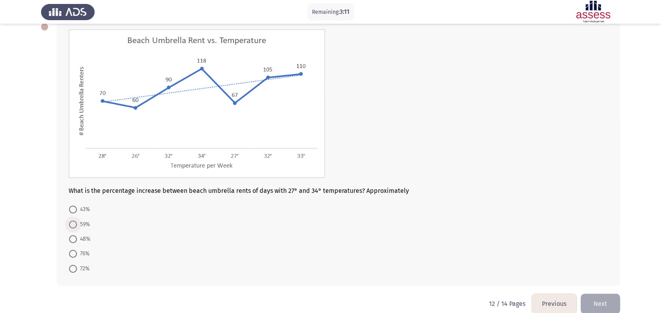
click at [85, 221] on span "59%" at bounding box center [83, 223] width 13 height 9
click at [77, 221] on input "59%" at bounding box center [73, 224] width 8 height 8
radio input "true"
click at [502, 234] on button "Next" at bounding box center [600, 302] width 39 height 20
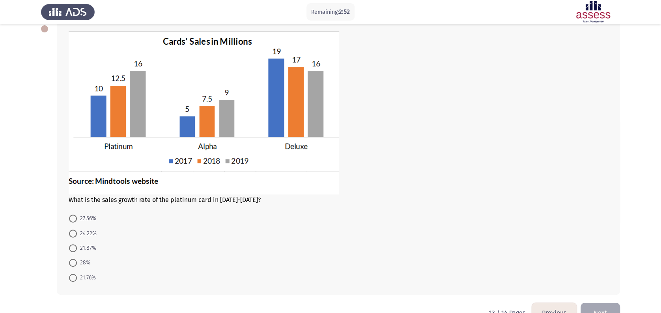
scroll to position [46, 0]
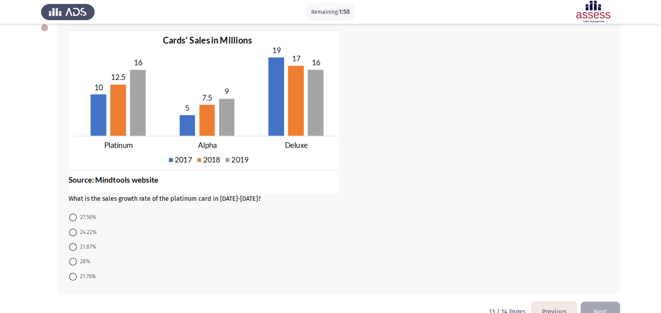
click at [90, 234] on span "21.87%" at bounding box center [86, 246] width 19 height 9
click at [77, 234] on input "21.87%" at bounding box center [73, 247] width 8 height 8
radio input "true"
click at [502, 234] on button "Next" at bounding box center [600, 310] width 39 height 20
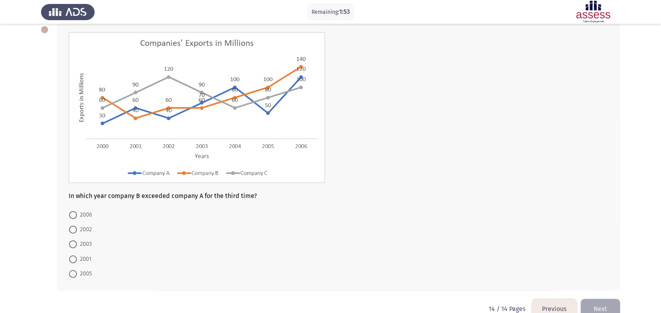
scroll to position [59, 0]
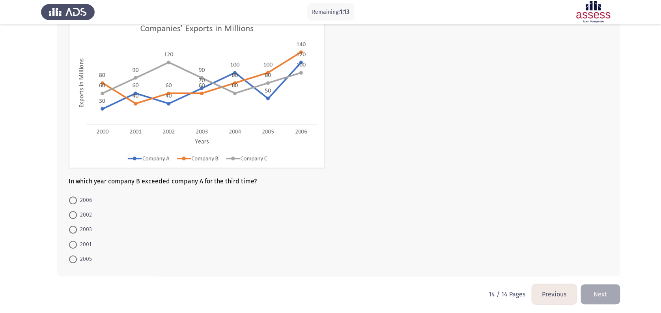
click at [81, 234] on span "2005" at bounding box center [84, 258] width 15 height 9
click at [77, 234] on input "2005" at bounding box center [73, 259] width 8 height 8
radio input "true"
click at [502, 234] on button "Next" at bounding box center [600, 293] width 39 height 20
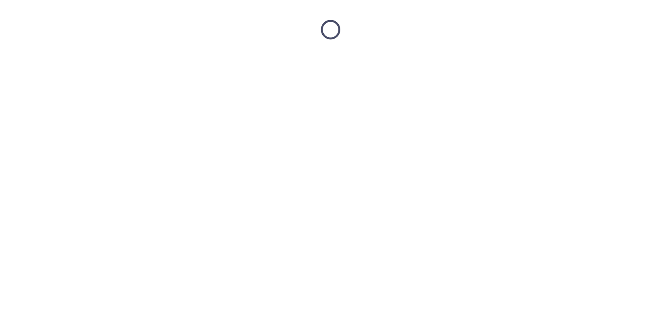
scroll to position [0, 0]
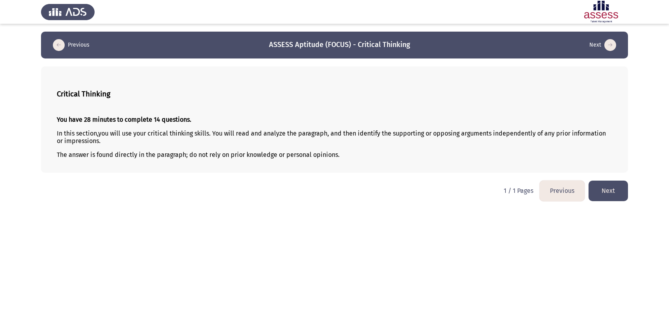
click at [502, 195] on button "Next" at bounding box center [608, 190] width 39 height 20
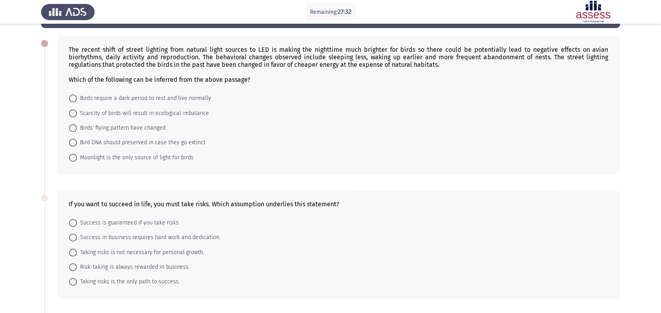
scroll to position [30, 0]
click at [167, 98] on span "Birds require a dark period to rest and live normally" at bounding box center [144, 98] width 134 height 9
click at [77, 98] on input "Birds require a dark period to rest and live normally" at bounding box center [73, 99] width 8 height 8
radio input "true"
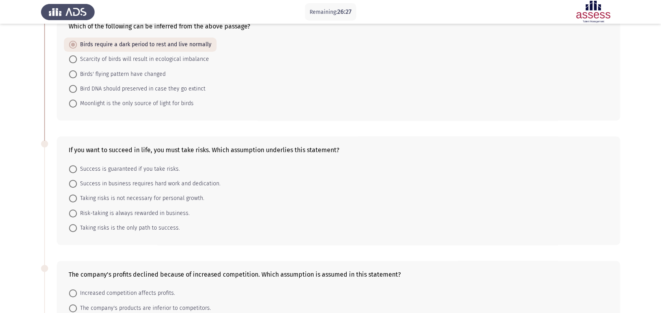
scroll to position [109, 0]
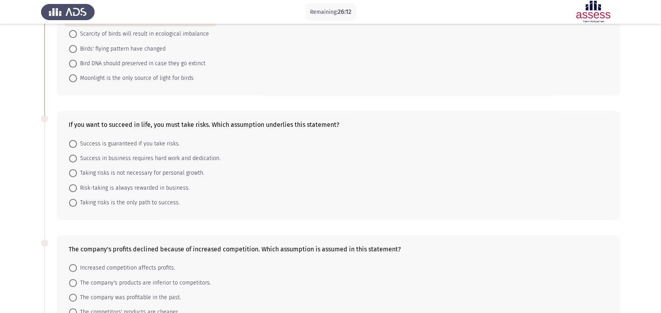
click at [145, 206] on span "Taking risks is the only path to success." at bounding box center [128, 202] width 103 height 9
click at [77, 206] on input "Taking risks is the only path to success." at bounding box center [73, 202] width 8 height 8
radio input "true"
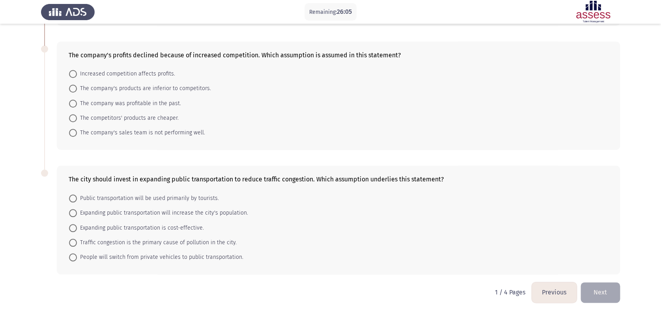
scroll to position [300, 0]
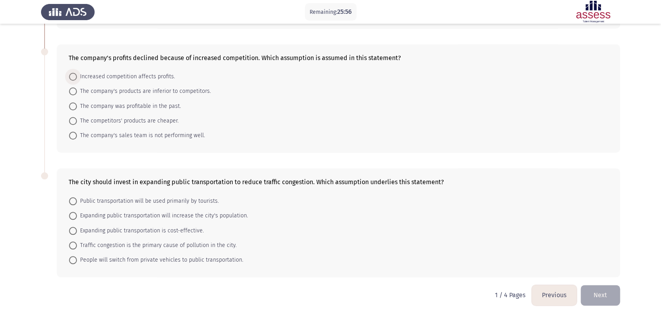
click at [157, 81] on span "Increased competition affects profits." at bounding box center [126, 76] width 98 height 9
click at [77, 81] on input "Increased competition affects profits." at bounding box center [73, 77] width 8 height 8
radio input "true"
click at [149, 92] on span "The company's products are inferior to competitors." at bounding box center [144, 90] width 134 height 9
click at [77, 92] on input "The company's products are inferior to competitors." at bounding box center [73, 91] width 8 height 8
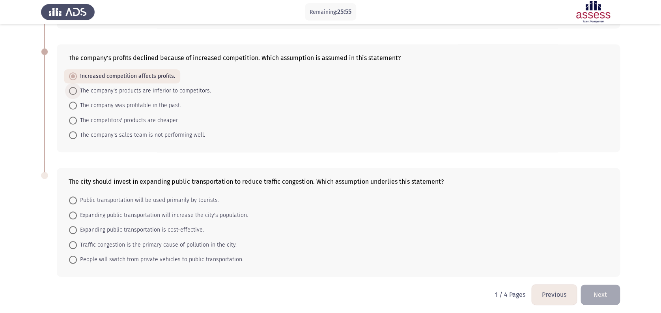
radio input "true"
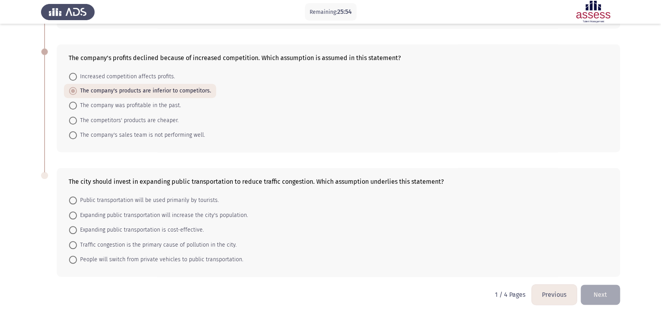
click at [155, 79] on span "Increased competition affects profits." at bounding box center [126, 76] width 98 height 9
click at [77, 79] on input "Increased competition affects profits." at bounding box center [73, 77] width 8 height 8
radio input "true"
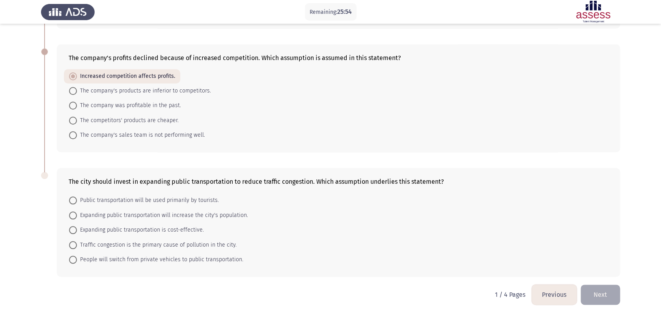
click at [222, 82] on form "Increased competition affects profits. The company's products are inferior to c…" at bounding box center [339, 105] width 540 height 73
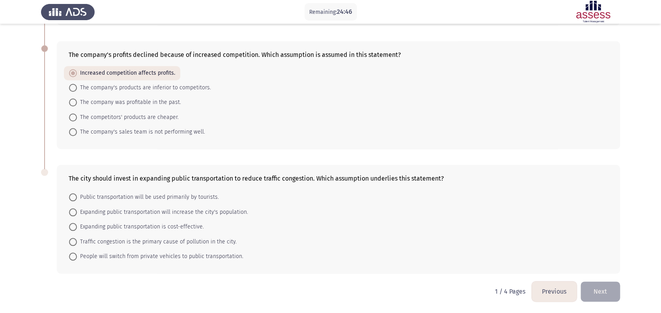
click at [123, 234] on span "People will switch from private vehicles to public transportation." at bounding box center [160, 255] width 167 height 9
click at [77, 234] on input "People will switch from private vehicles to public transportation." at bounding box center [73, 256] width 8 height 8
radio input "true"
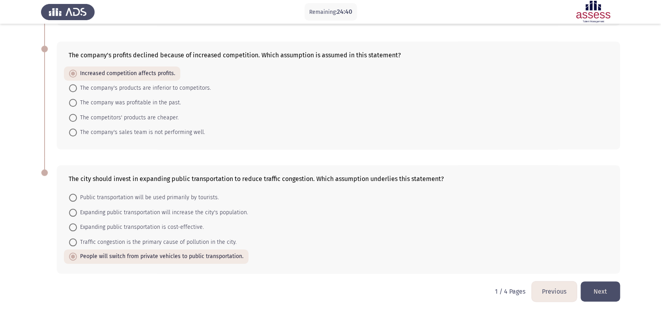
click at [502, 234] on button "Next" at bounding box center [600, 291] width 39 height 20
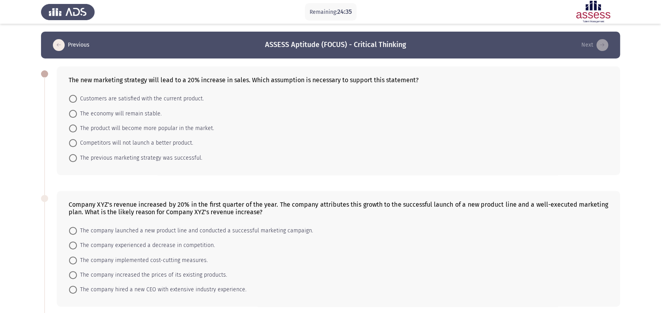
scroll to position [11, 0]
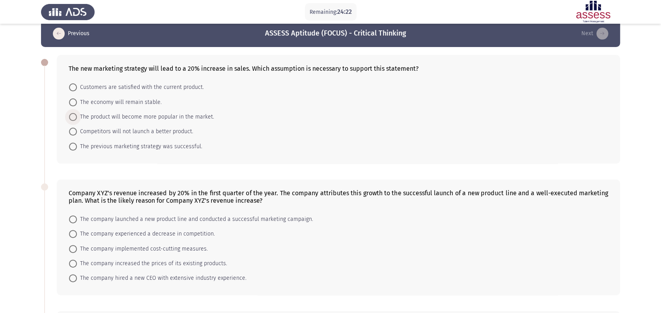
click at [180, 120] on span "The product will become more popular in the market." at bounding box center [145, 116] width 137 height 9
click at [77, 120] on input "The product will become more popular in the market." at bounding box center [73, 117] width 8 height 8
radio input "true"
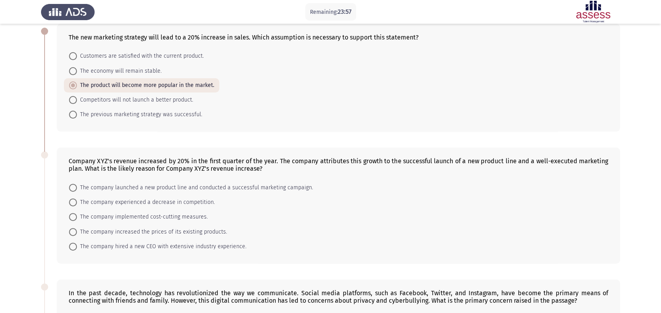
scroll to position [43, 0]
click at [231, 189] on span "The company launched a new product line and conducted a successful marketing ca…" at bounding box center [195, 186] width 236 height 9
click at [77, 189] on input "The company launched a new product line and conducted a successful marketing ca…" at bounding box center [73, 187] width 8 height 8
radio input "true"
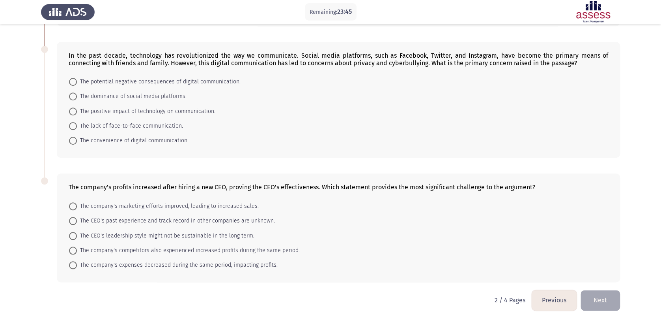
scroll to position [280, 0]
click at [186, 82] on span "The potential negative consequences of digital communication." at bounding box center [159, 81] width 164 height 9
click at [77, 82] on input "The potential negative consequences of digital communication." at bounding box center [73, 81] width 8 height 8
radio input "true"
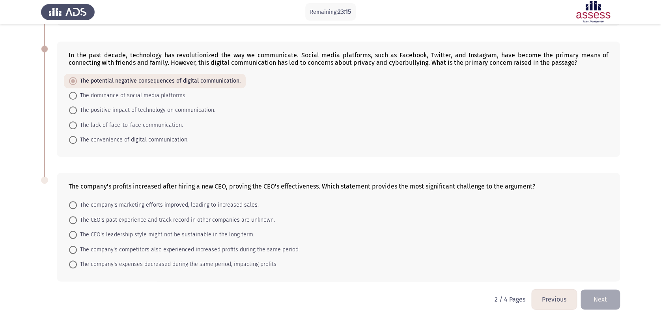
scroll to position [289, 0]
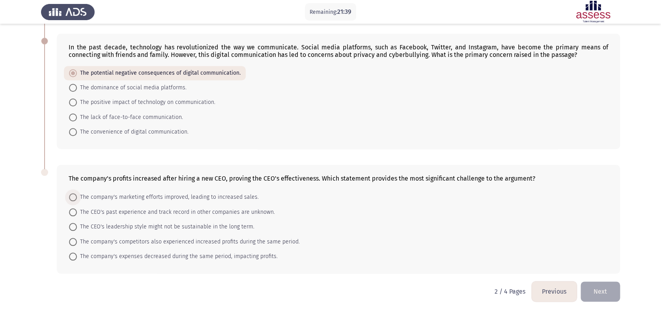
click at [216, 200] on span "The company's marketing efforts improved, leading to increased sales." at bounding box center [168, 196] width 182 height 9
click at [77, 200] on input "The company's marketing efforts improved, leading to increased sales." at bounding box center [73, 197] width 8 height 8
radio input "true"
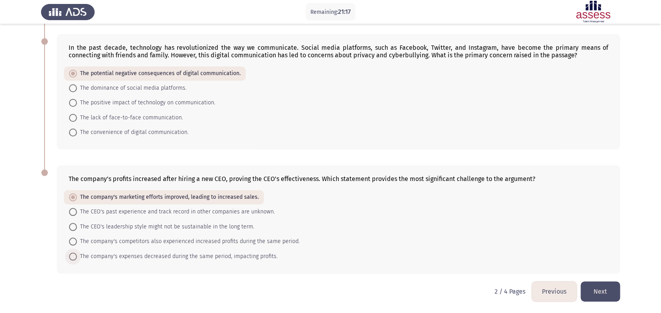
click at [188, 234] on span "The company's expenses decreased during the same period, impacting profits." at bounding box center [177, 255] width 201 height 9
click at [77, 234] on input "The company's expenses decreased during the same period, impacting profits." at bounding box center [73, 256] width 8 height 8
radio input "true"
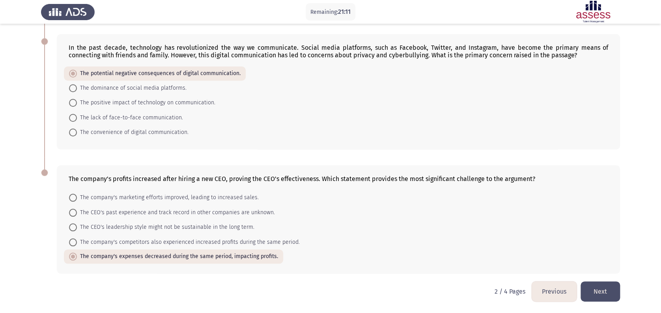
click at [502, 234] on button "Next" at bounding box center [600, 291] width 39 height 20
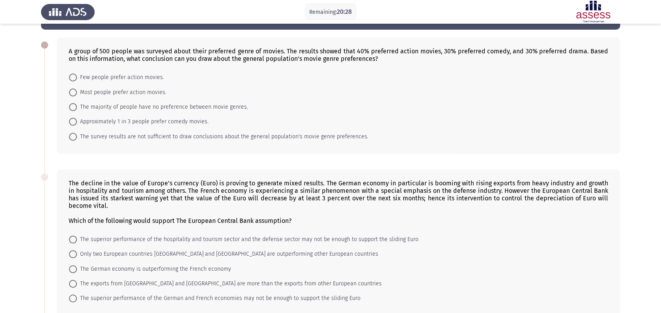
scroll to position [29, 0]
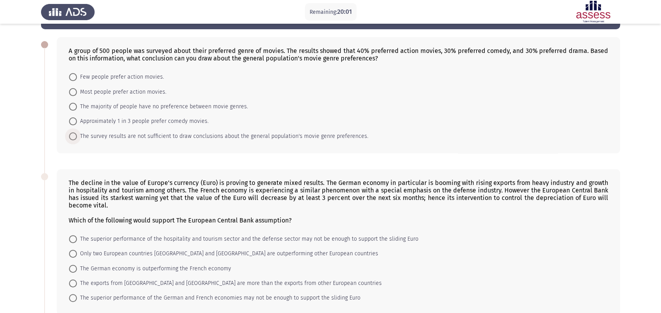
click at [204, 135] on span "The survey results are not sufficient to draw conclusions about the general pop…" at bounding box center [223, 135] width 292 height 9
click at [77, 135] on input "The survey results are not sufficient to draw conclusions about the general pop…" at bounding box center [73, 136] width 8 height 8
radio input "true"
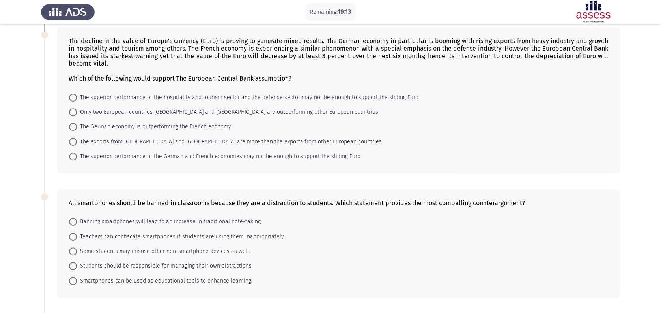
scroll to position [169, 0]
click at [135, 234] on span "Smartphones can be used as educational tools to enhance learning." at bounding box center [165, 281] width 176 height 9
click at [77, 234] on input "Smartphones can be used as educational tools to enhance learning." at bounding box center [73, 282] width 8 height 8
radio input "true"
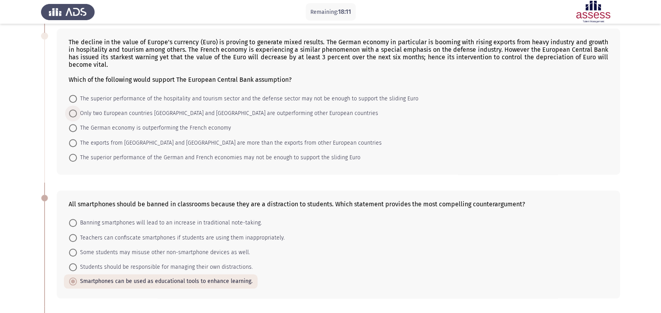
click at [191, 114] on span "Only two European countries [GEOGRAPHIC_DATA] and [GEOGRAPHIC_DATA] are outperf…" at bounding box center [227, 113] width 301 height 9
click at [77, 114] on input "Only two European countries [GEOGRAPHIC_DATA] and [GEOGRAPHIC_DATA] are outperf…" at bounding box center [73, 113] width 8 height 8
radio input "true"
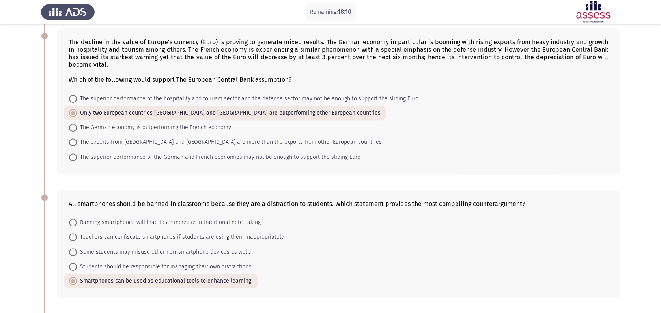
scroll to position [320, 0]
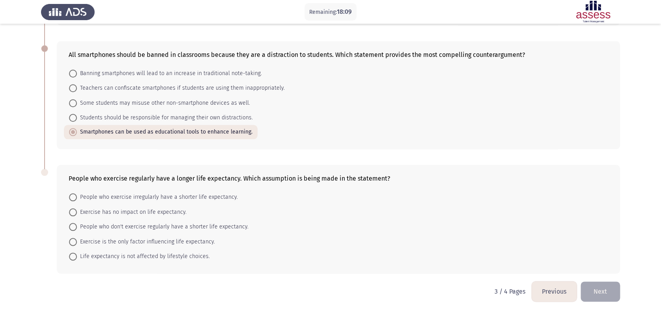
click at [502, 234] on button "Next" at bounding box center [600, 291] width 39 height 20
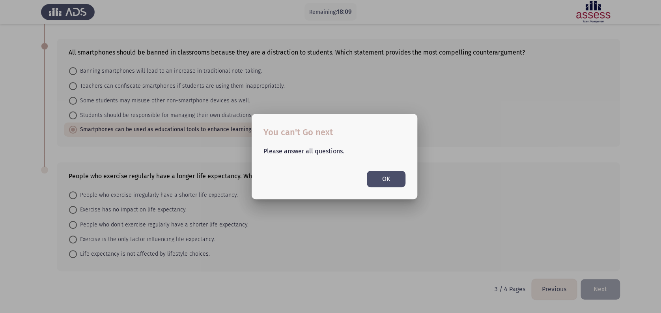
scroll to position [0, 0]
click at [392, 181] on button "OK" at bounding box center [386, 178] width 39 height 16
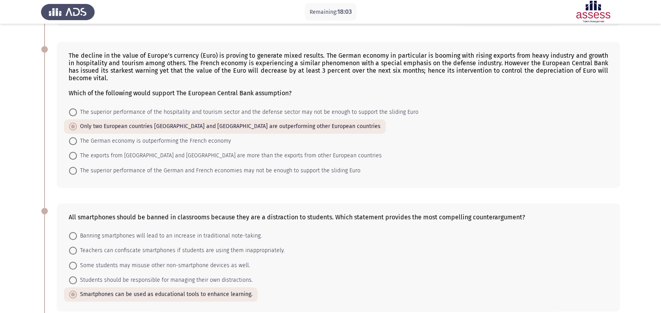
scroll to position [320, 0]
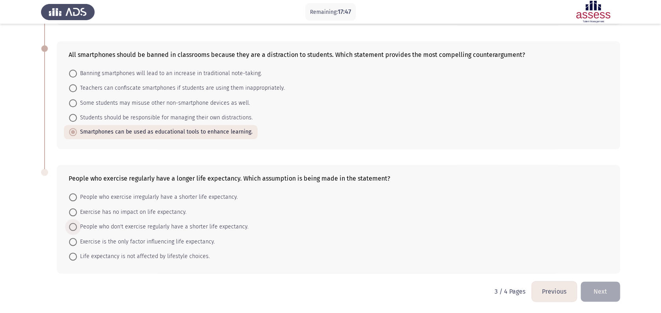
click at [162, 223] on span "People who don't exercise regularly have a shorter life expectancy." at bounding box center [163, 226] width 172 height 9
click at [77, 223] on input "People who don't exercise regularly have a shorter life expectancy." at bounding box center [73, 227] width 8 height 8
radio input "true"
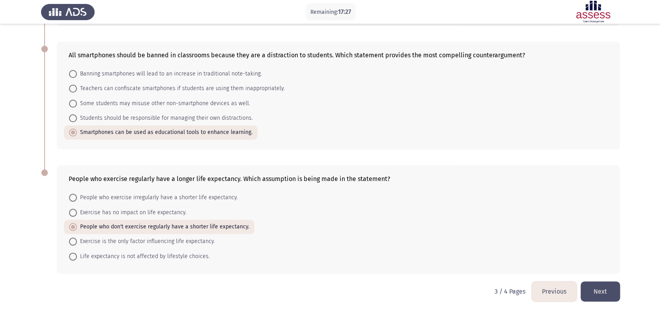
click at [502, 234] on button "Next" at bounding box center [600, 291] width 39 height 20
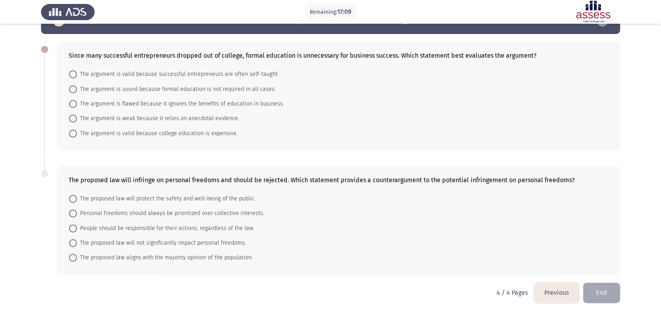
scroll to position [14, 0]
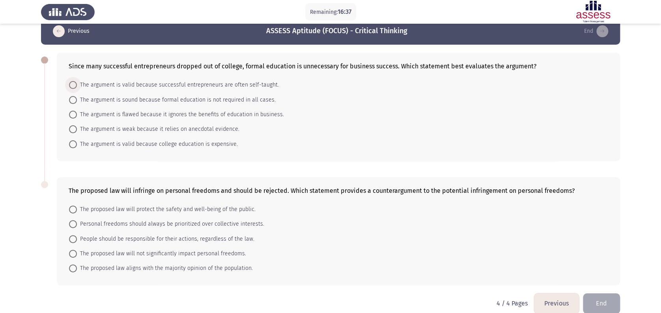
click at [172, 84] on span "The argument is valid because successful entrepreneurs are often self-taught." at bounding box center [178, 84] width 202 height 9
click at [77, 84] on input "The argument is valid because successful entrepreneurs are often self-taught." at bounding box center [73, 85] width 8 height 8
radio input "true"
click at [79, 129] on span "The argument is weak because it relies on anecdotal evidence." at bounding box center [158, 128] width 163 height 9
click at [77, 129] on input "The argument is weak because it relies on anecdotal evidence." at bounding box center [73, 129] width 8 height 8
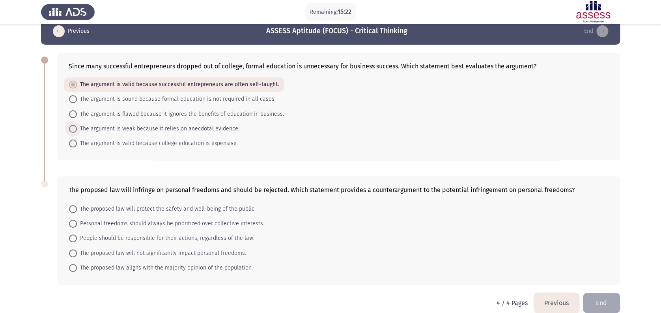
radio input "true"
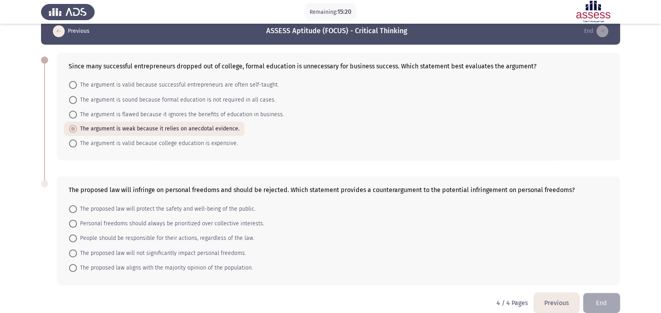
scroll to position [25, 0]
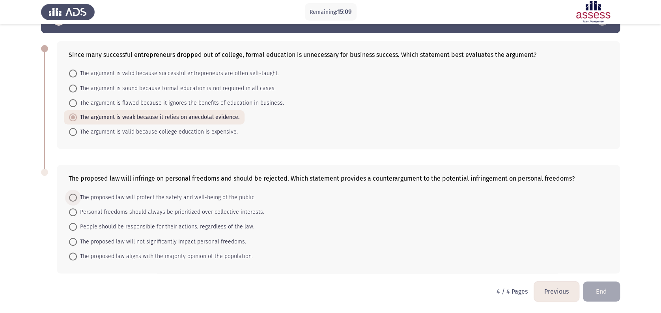
click at [110, 195] on span "The proposed law will protect the safety and well-being of the public." at bounding box center [166, 197] width 179 height 9
click at [77, 195] on input "The proposed law will protect the safety and well-being of the public." at bounding box center [73, 197] width 8 height 8
radio input "true"
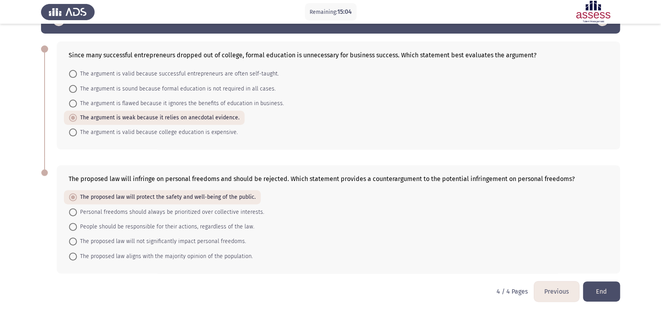
click at [502, 234] on button "End" at bounding box center [601, 291] width 37 height 20
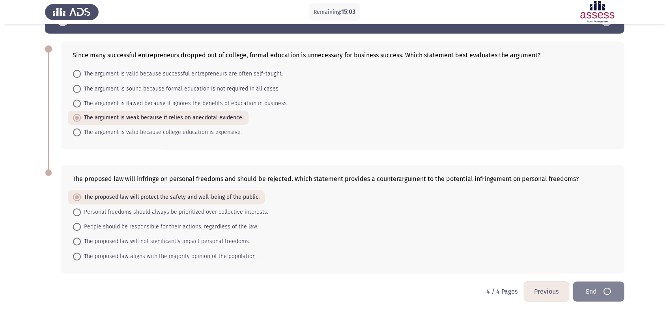
scroll to position [0, 0]
